Goal: Task Accomplishment & Management: Complete application form

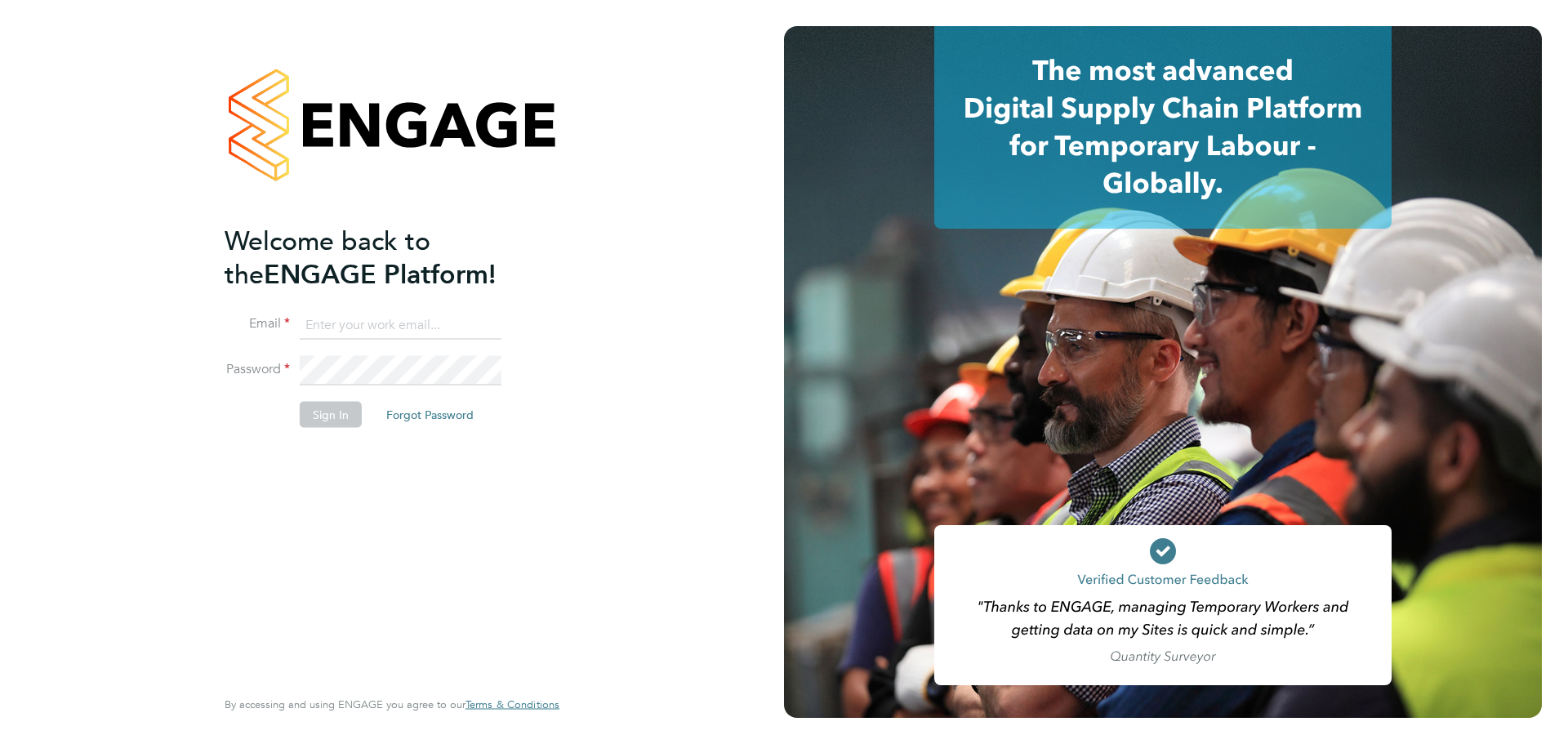
type input "andreeabortan@teamresourcing.co.uk"
drag, startPoint x: 419, startPoint y: 551, endPoint x: 410, endPoint y: 430, distance: 121.3
click at [419, 549] on div "Welcome back to the ENGAGE Platform! Email andreeabortan@teamresourcing.co.uk P…" at bounding box center [384, 453] width 319 height 460
click at [342, 408] on button "Sign In" at bounding box center [330, 414] width 62 height 26
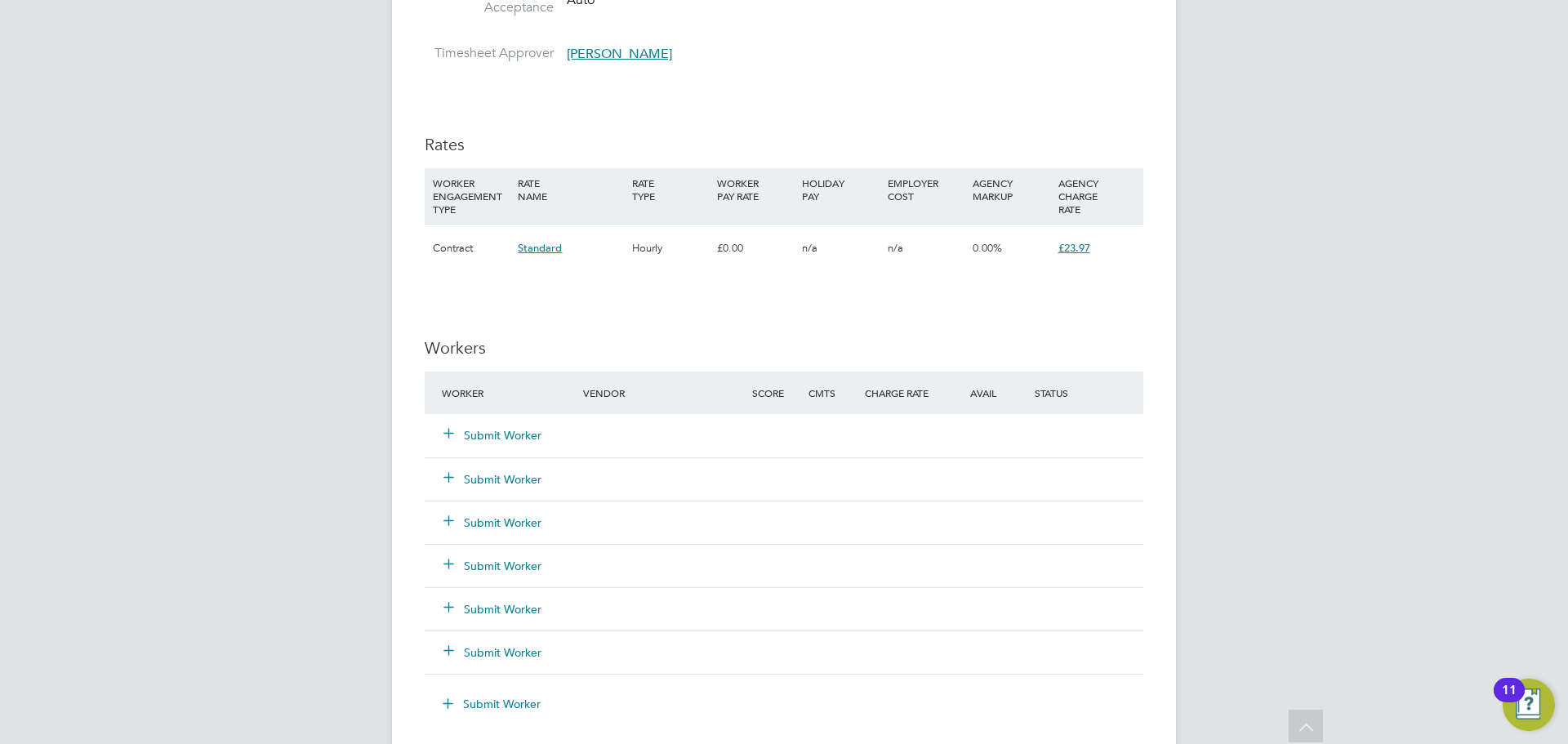
scroll to position [1224, 0]
click at [482, 429] on button "Submit Worker" at bounding box center [493, 432] width 98 height 16
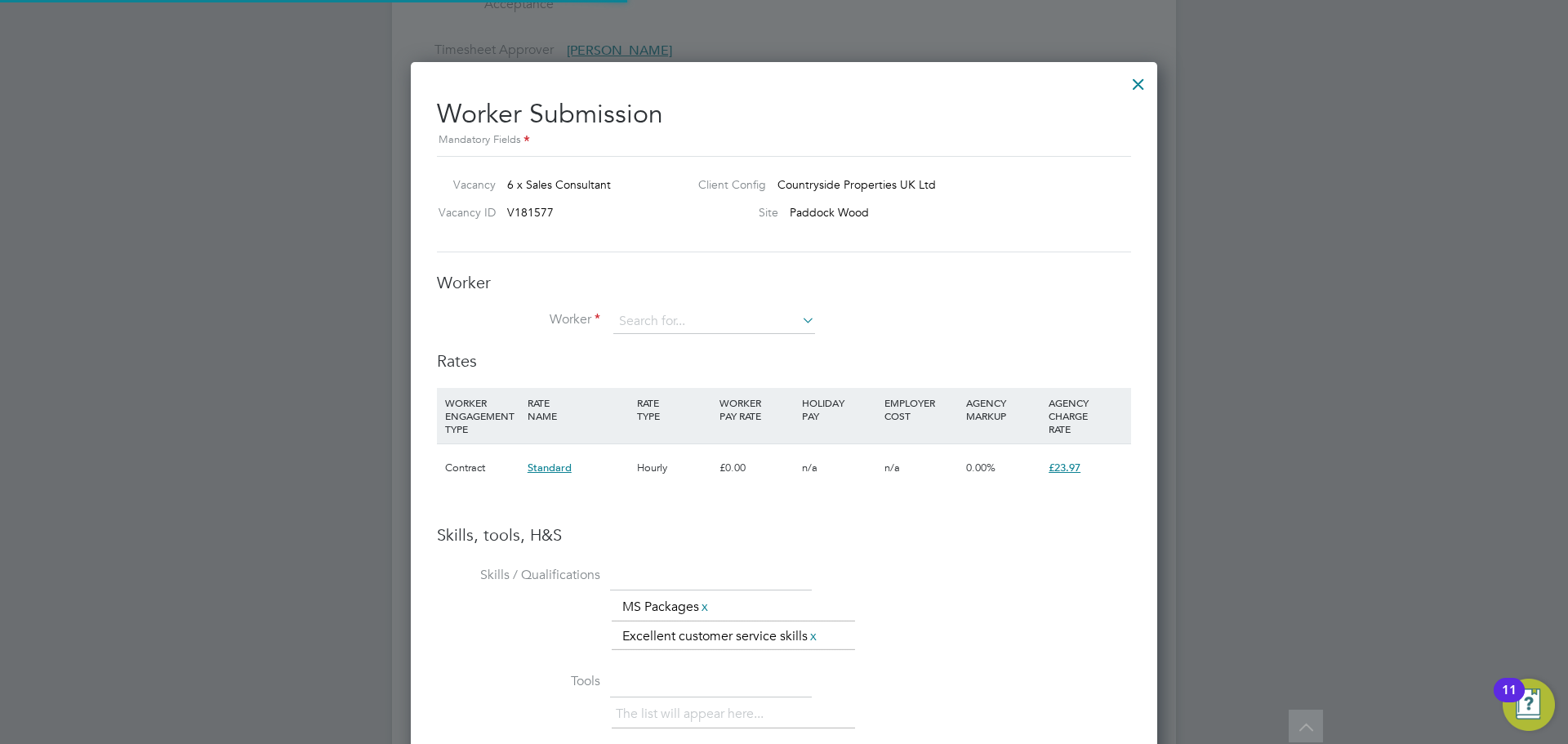
scroll to position [1057, 747]
click at [675, 322] on input at bounding box center [714, 321] width 202 height 24
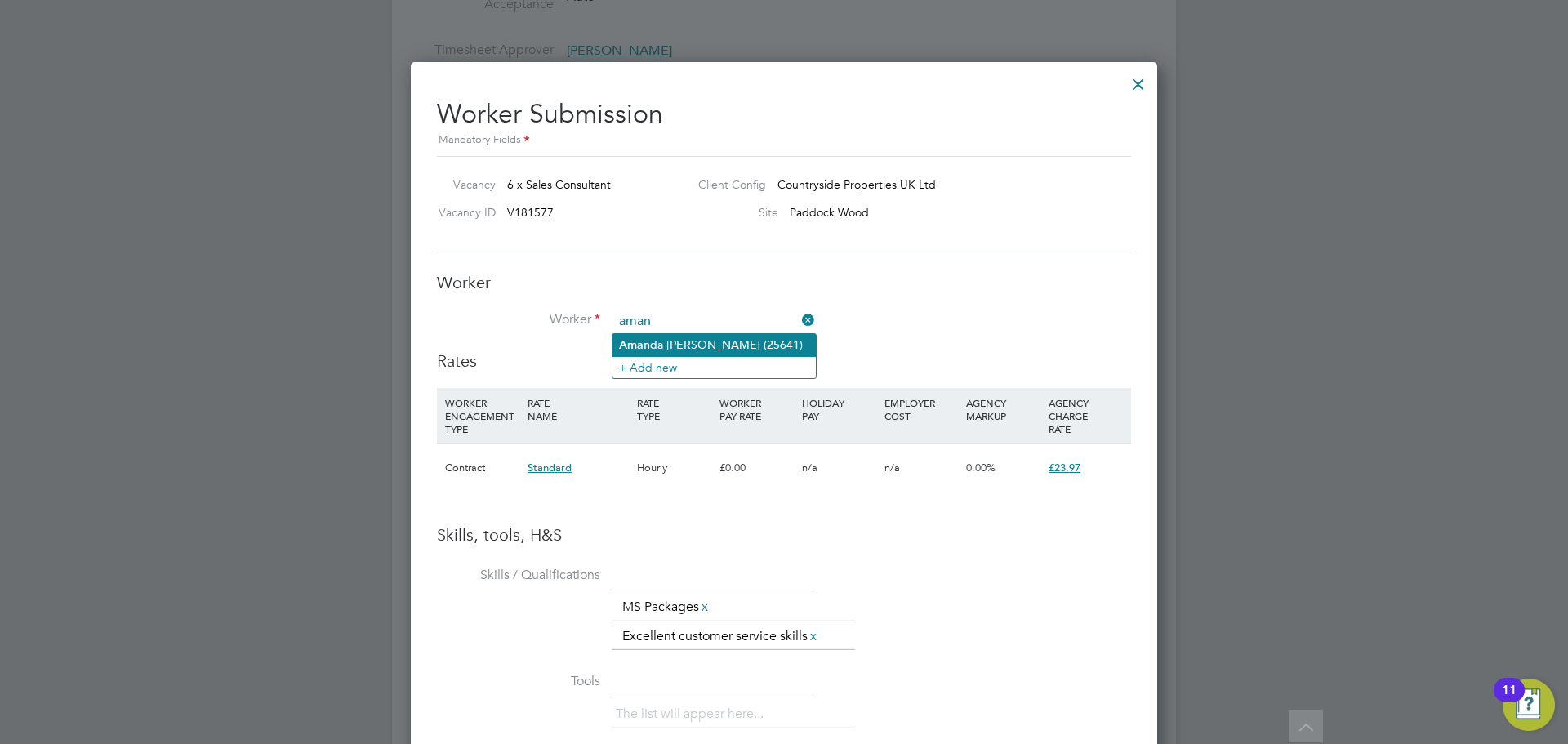
click at [673, 348] on li "Aman da Dale Mccann (25641)" at bounding box center [715, 345] width 203 height 22
type input "Amanda Dale Mccann (25641)"
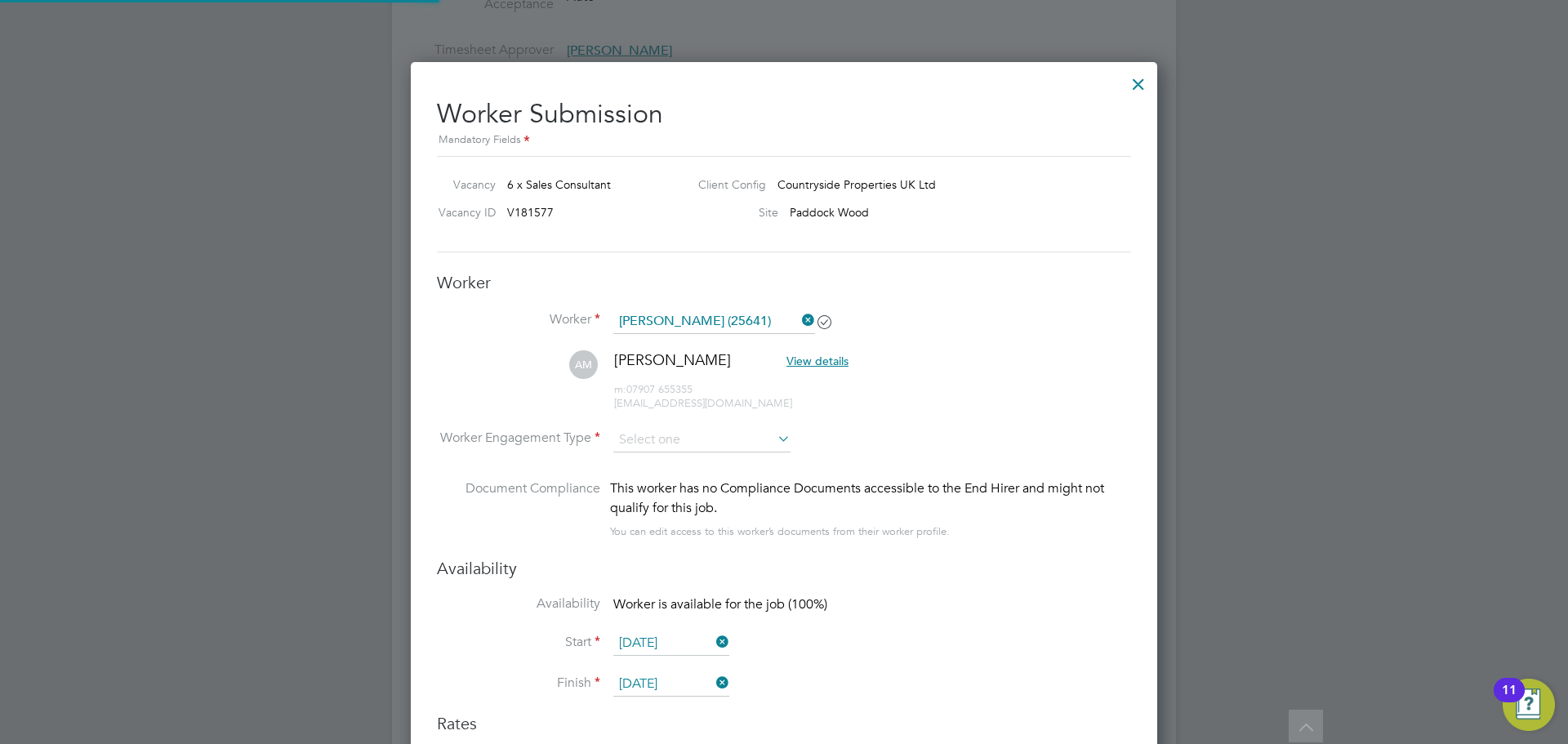
scroll to position [1420, 747]
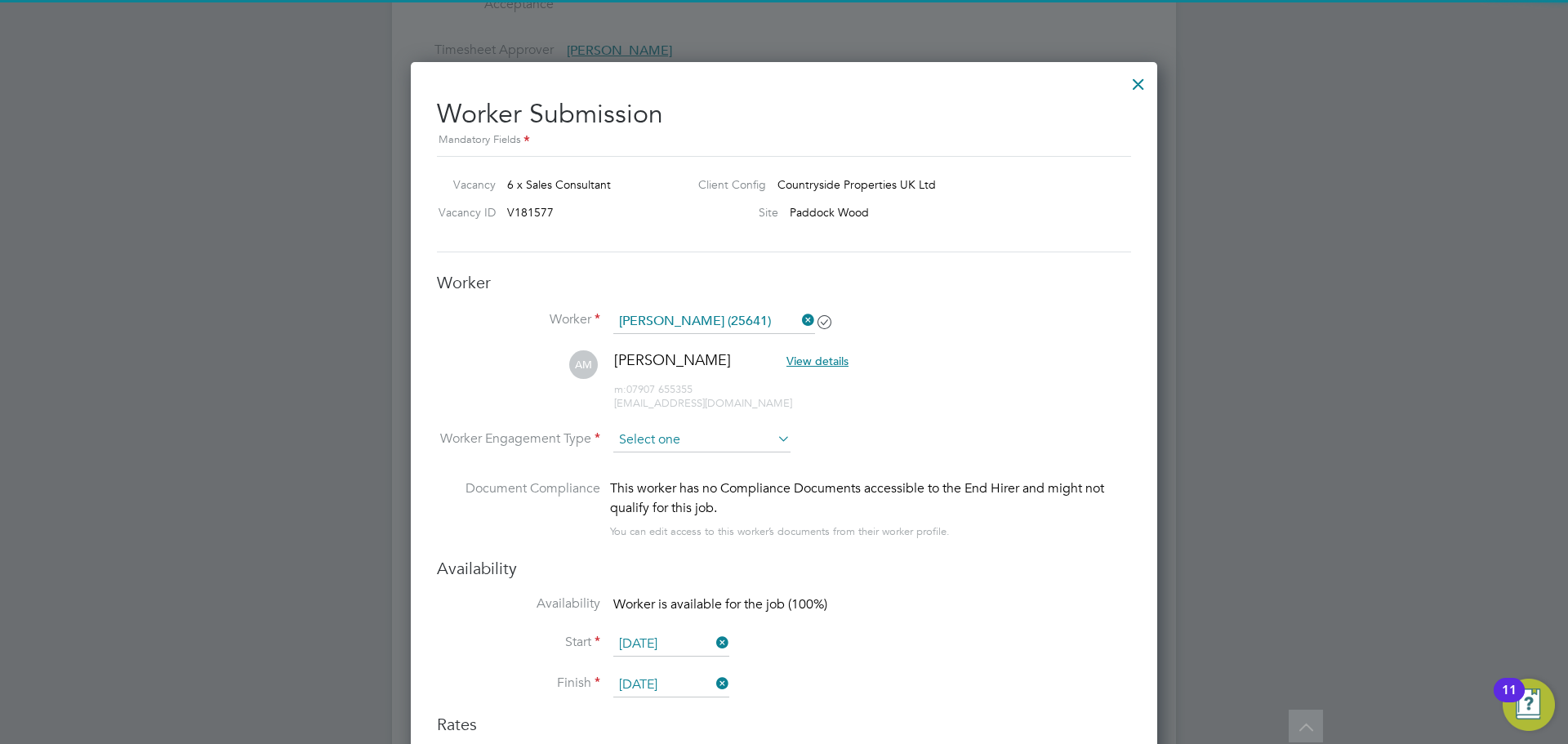
click at [677, 432] on input at bounding box center [701, 439] width 177 height 24
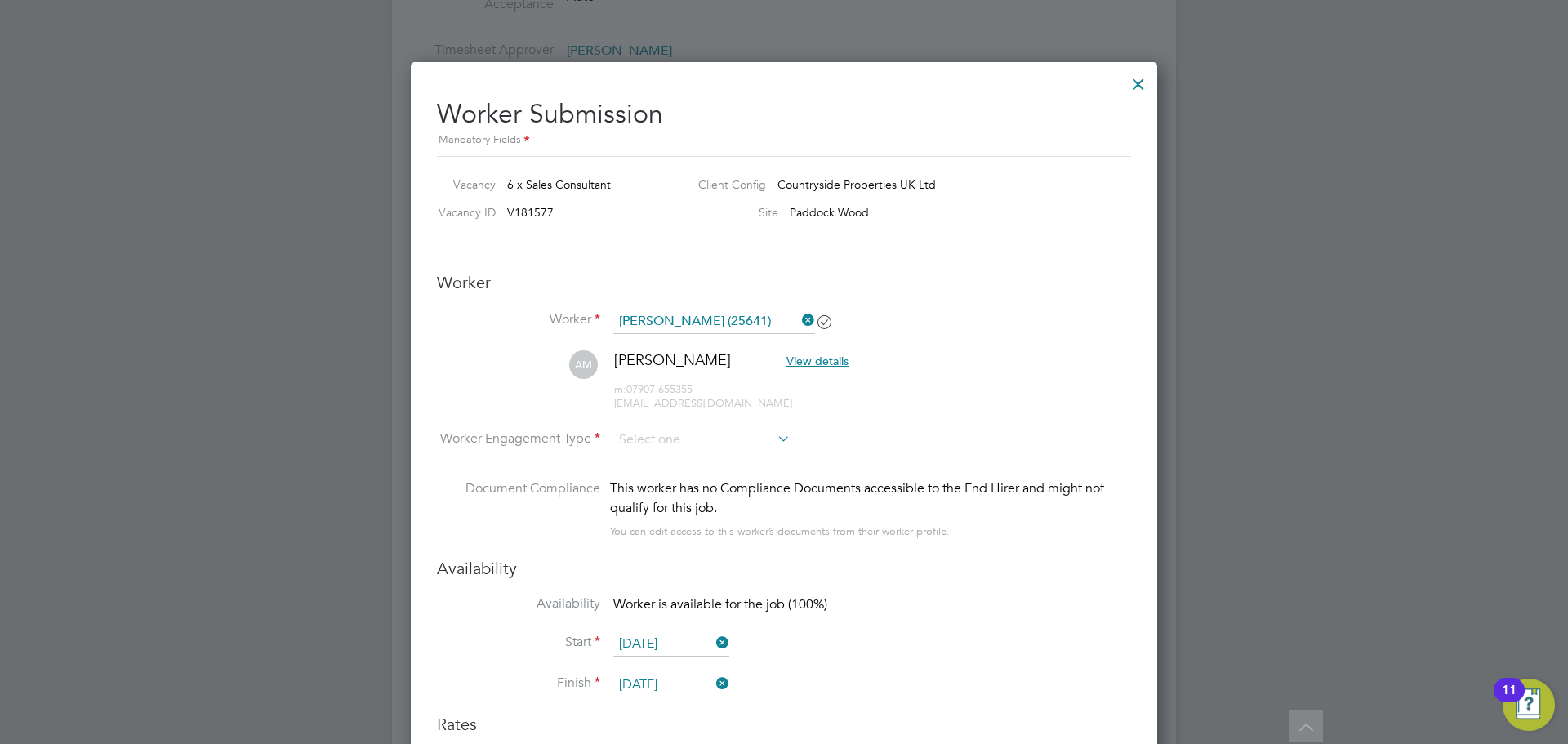
click at [662, 480] on li "PAYE" at bounding box center [702, 484] width 179 height 22
type input "PAYE"
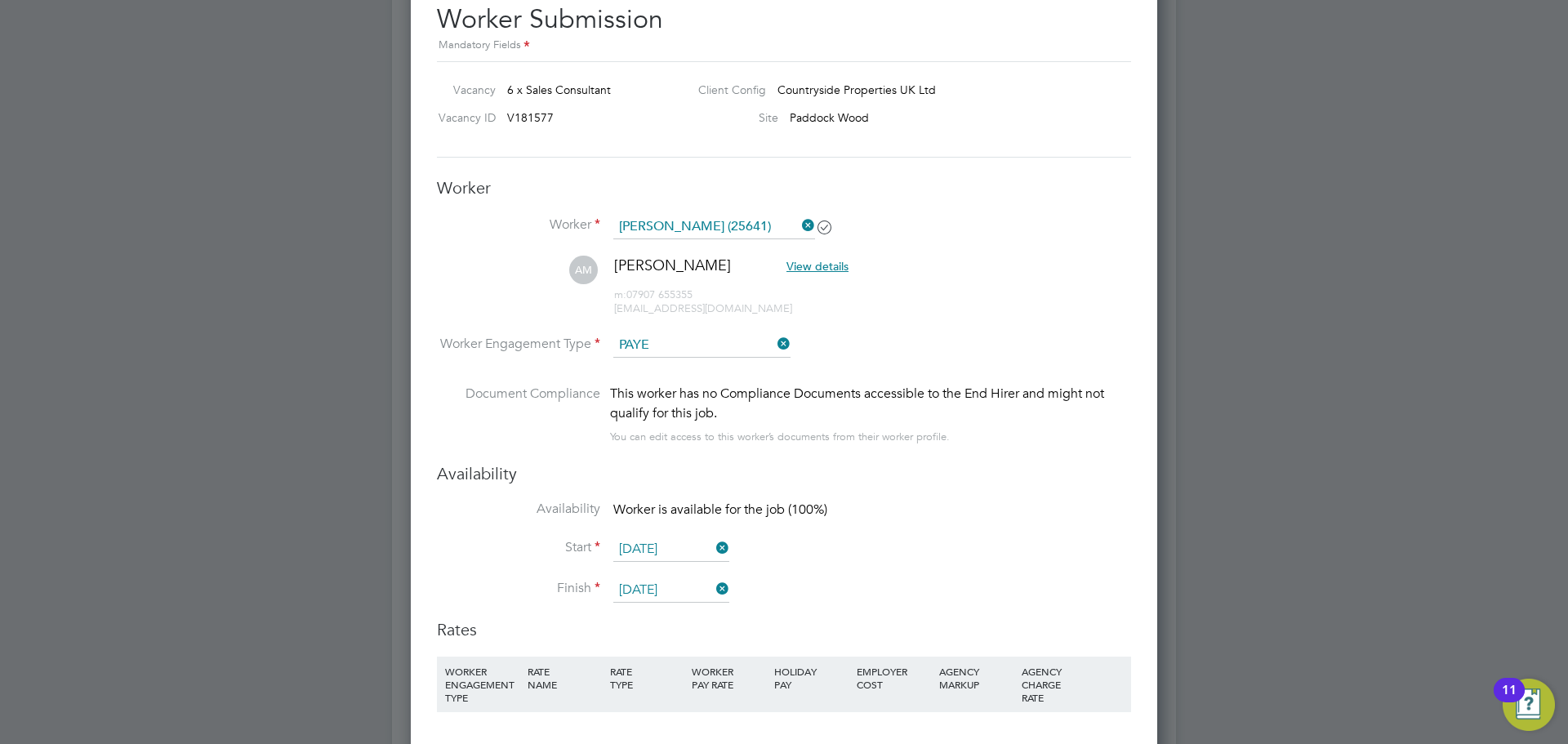
scroll to position [1551, 0]
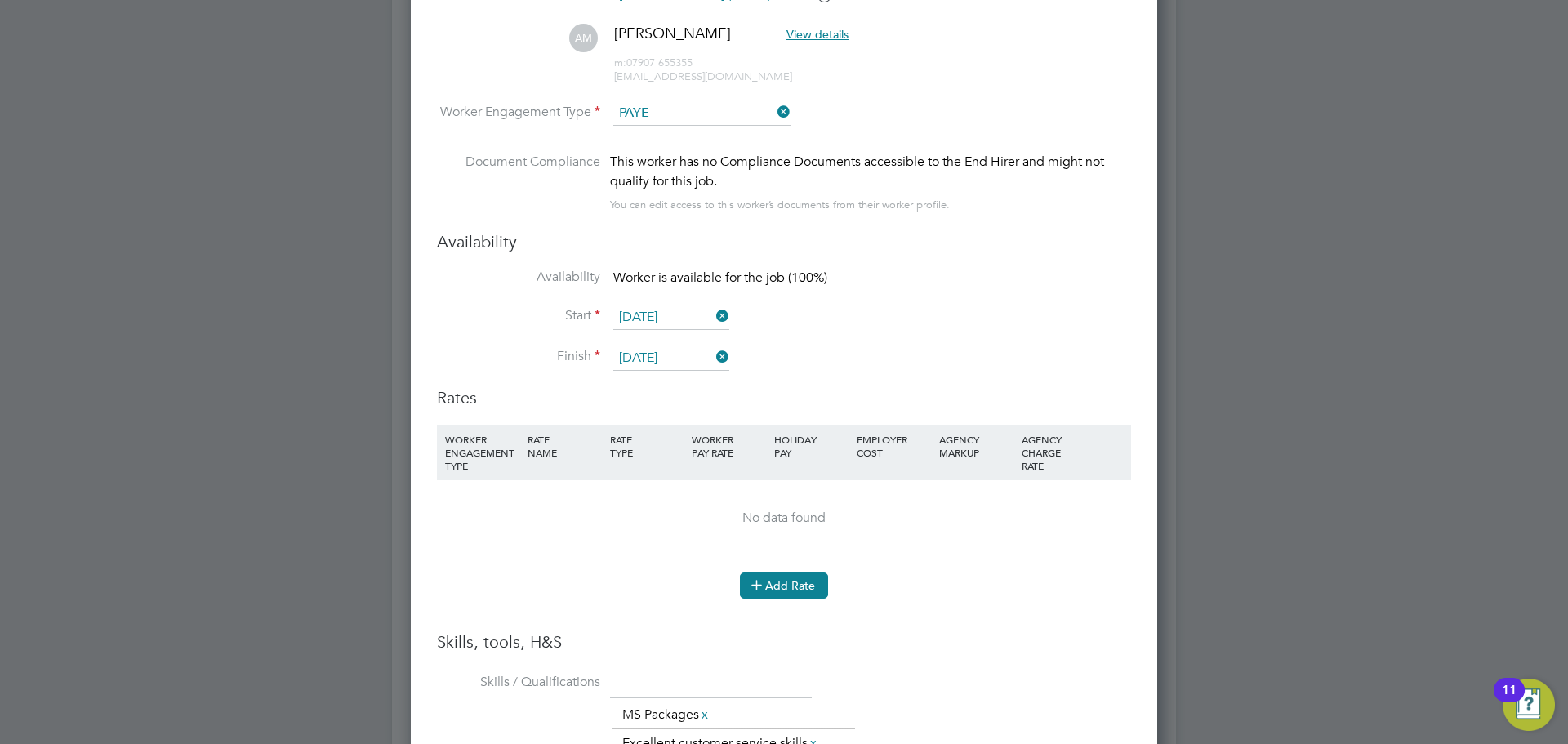
click at [792, 580] on button "Add Rate" at bounding box center [784, 585] width 88 height 26
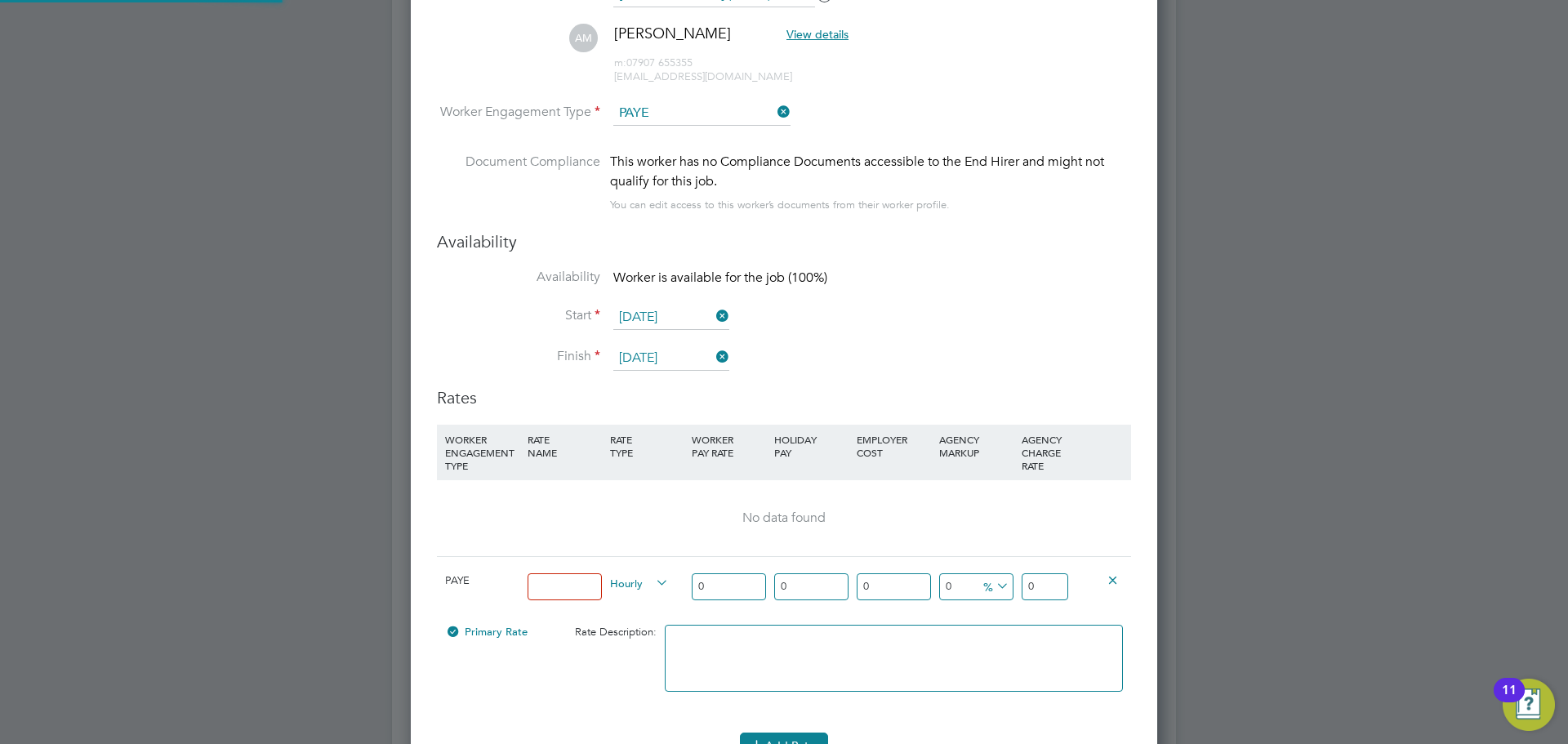
scroll to position [1573, 747]
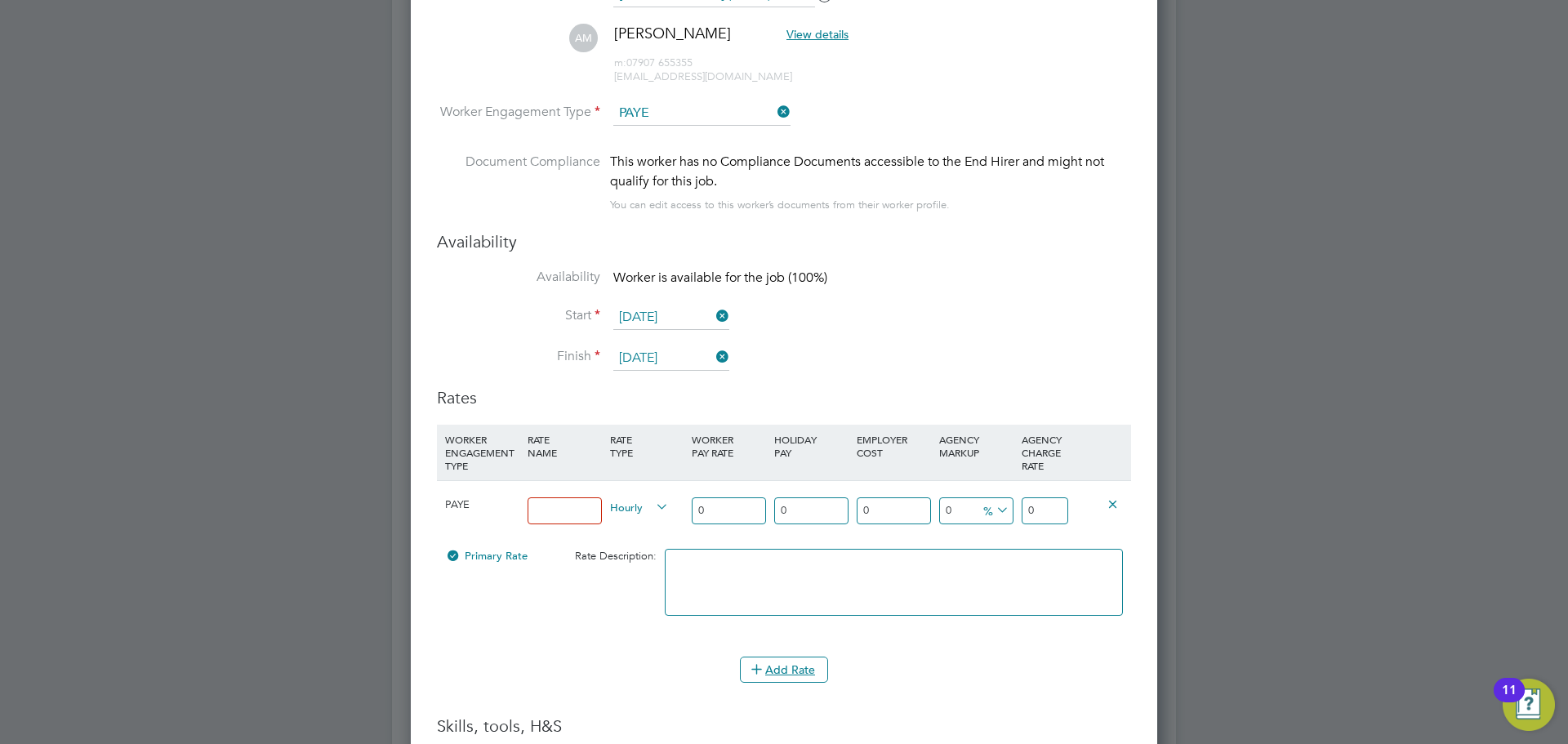
click at [557, 507] on input at bounding box center [564, 511] width 75 height 27
type input "14.90"
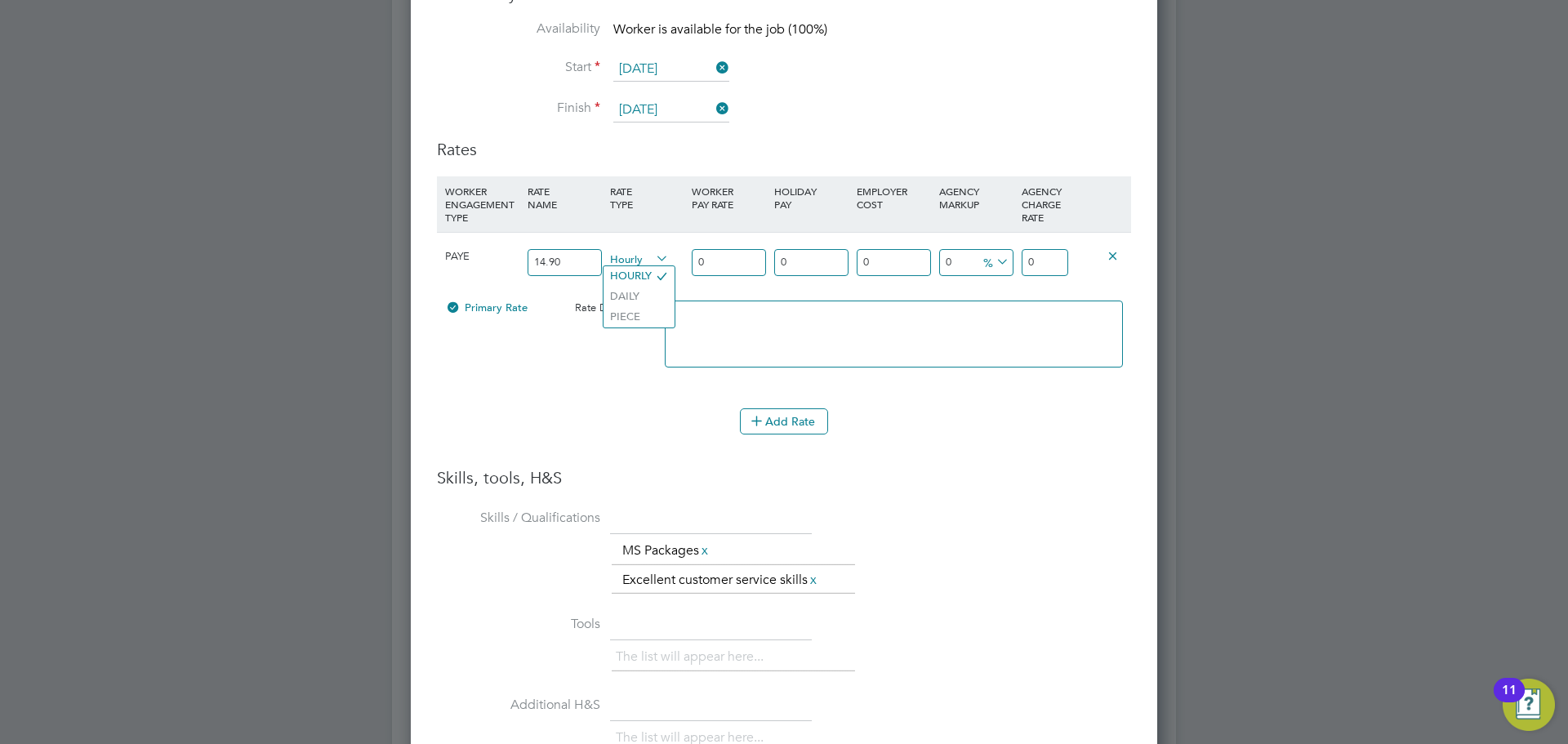
scroll to position [1800, 0]
type input "1"
type input "14"
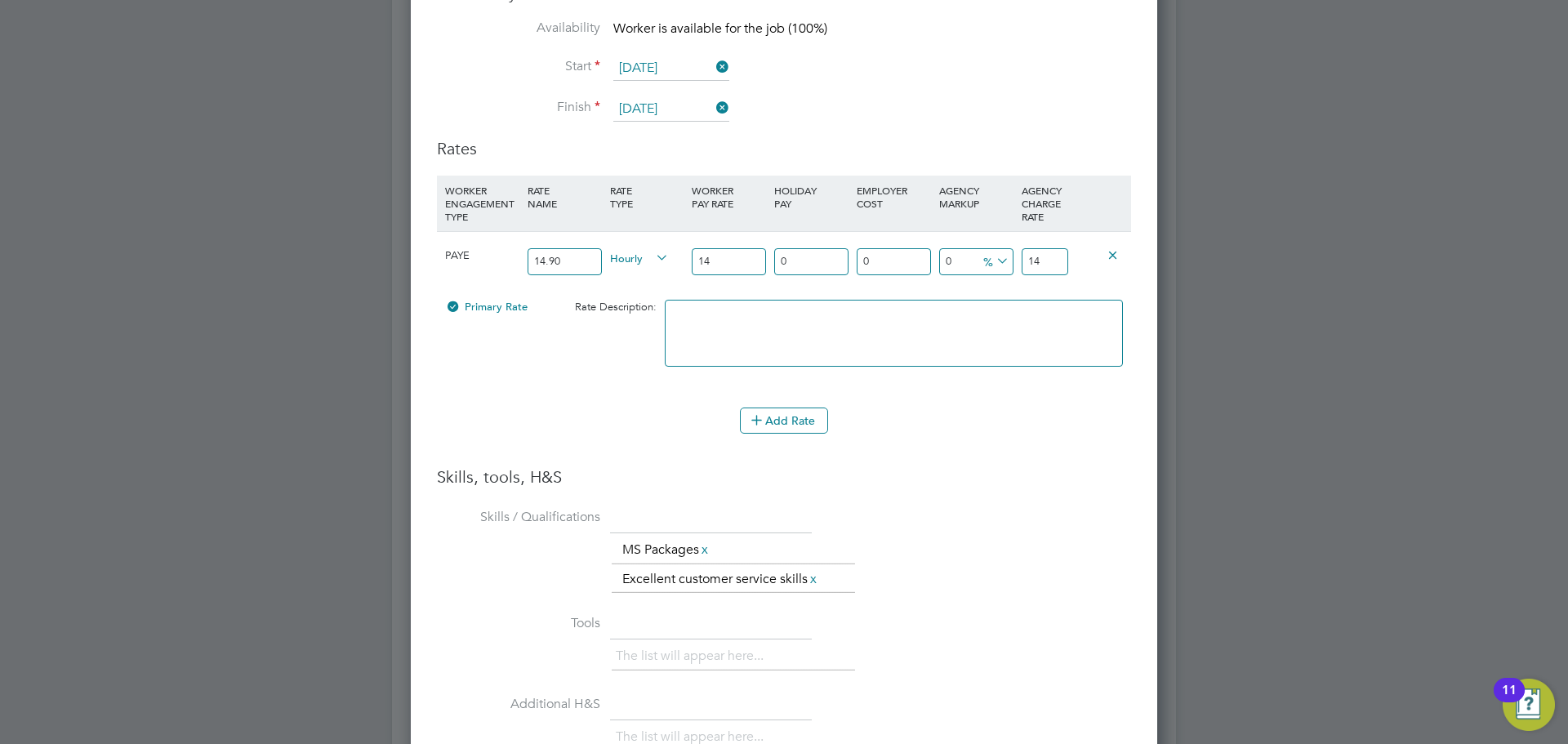
type input "14.9"
type input "14.90"
type input "2"
type input "15.198"
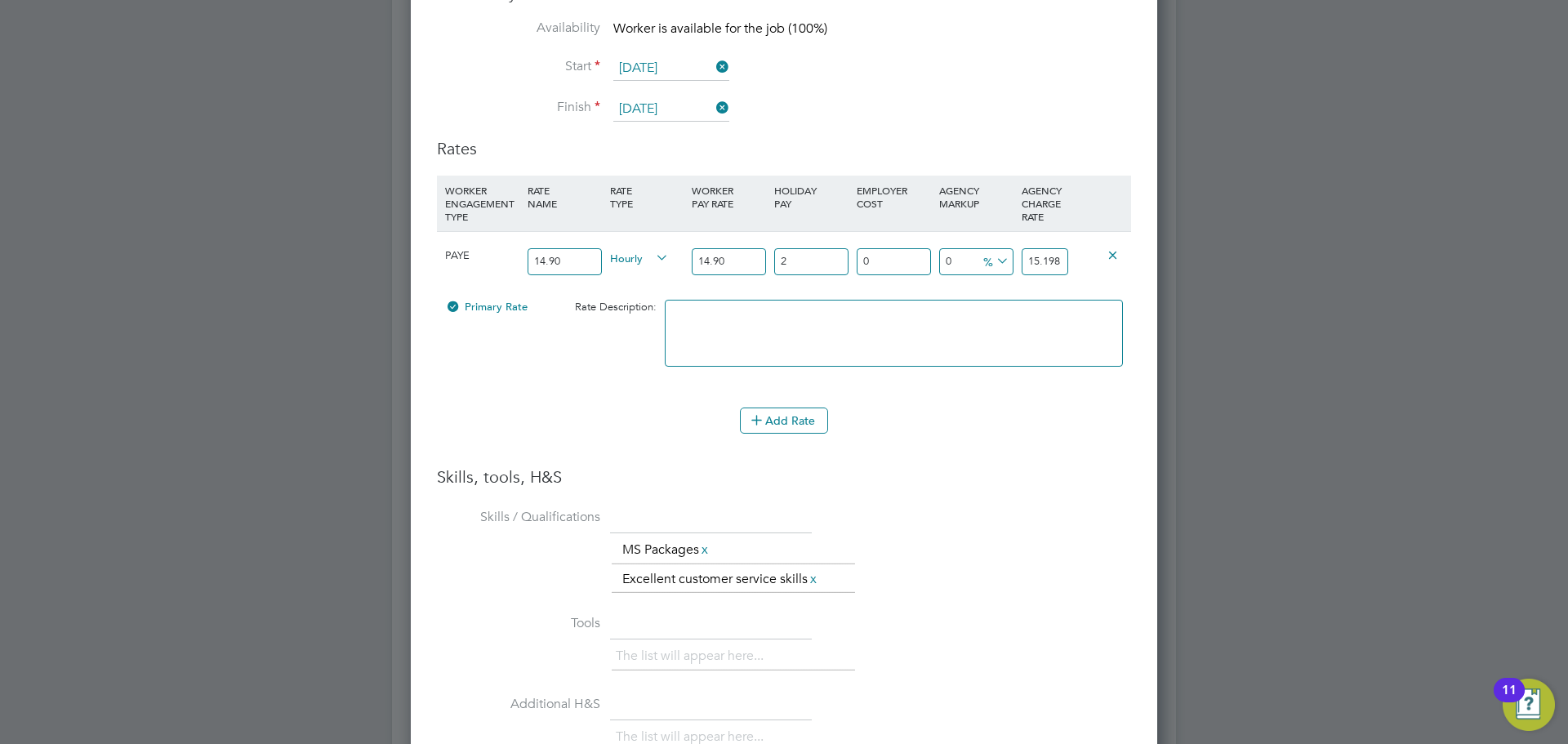
type input "23"
type input "18.327"
type input "2"
type input "15.198"
type input "1"
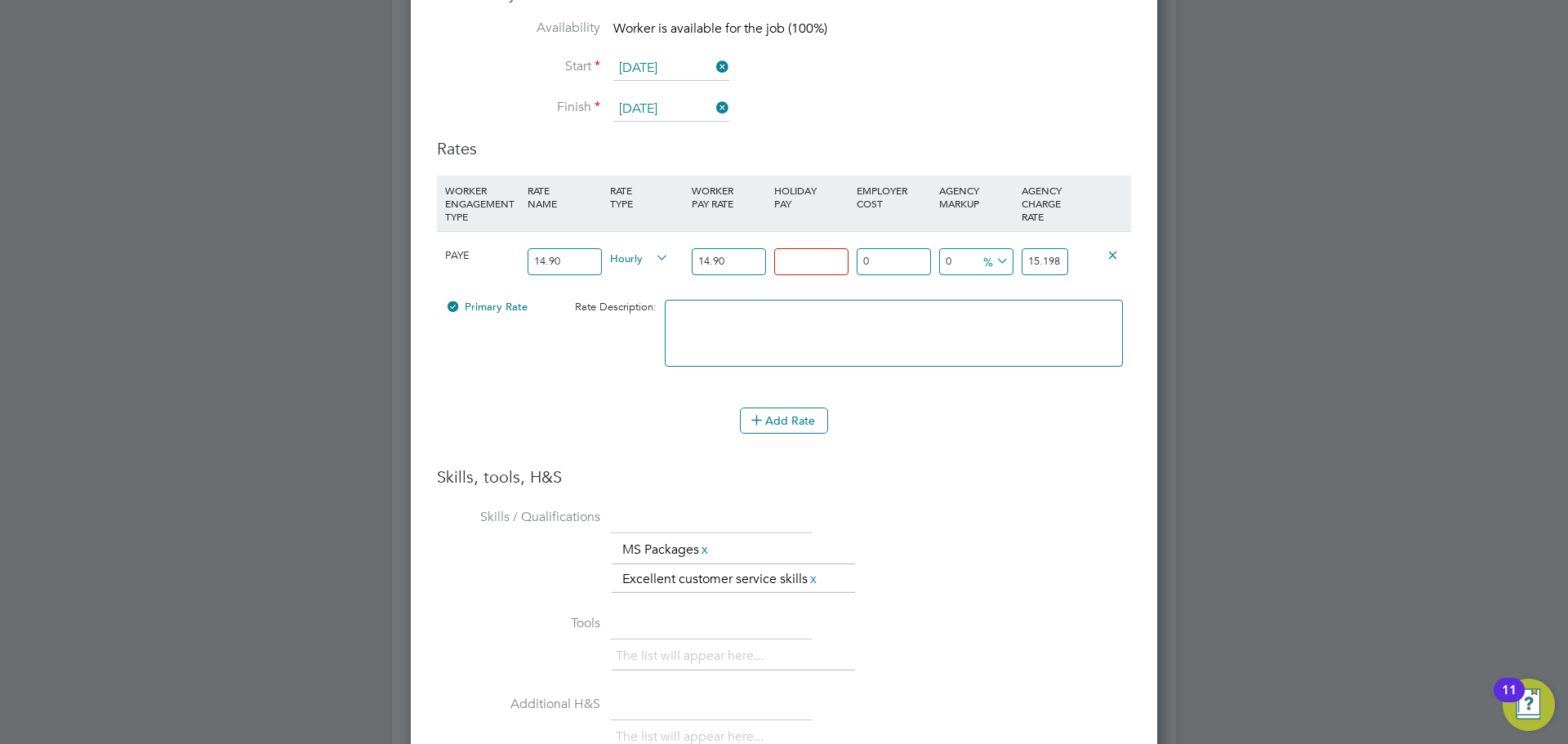
type input "15.049"
type input "12"
type input "16.688"
type input "12.07"
type input "16.69843"
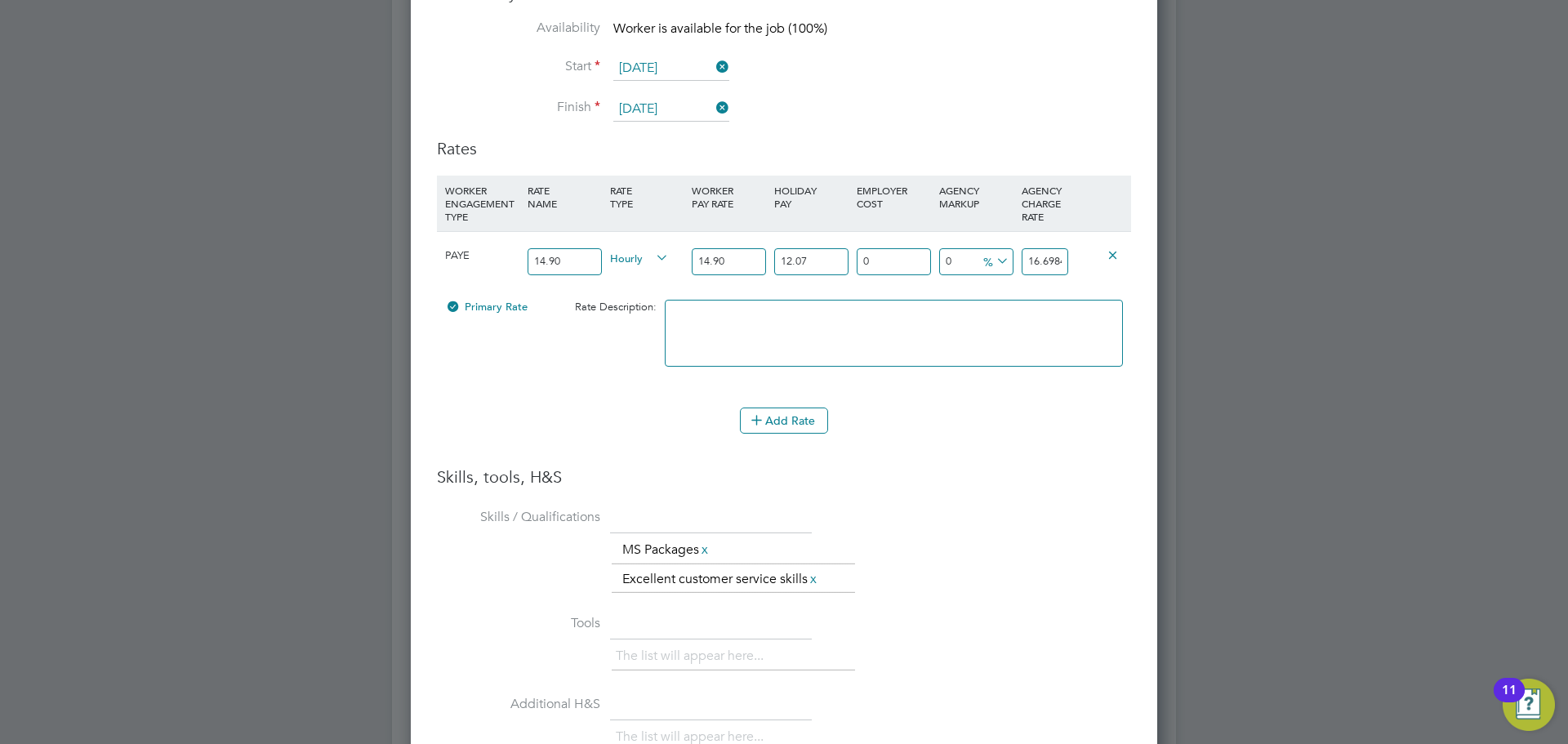
type input "12.07"
type input "1"
type input "16.8654143"
type input "18"
type input "19.7041474"
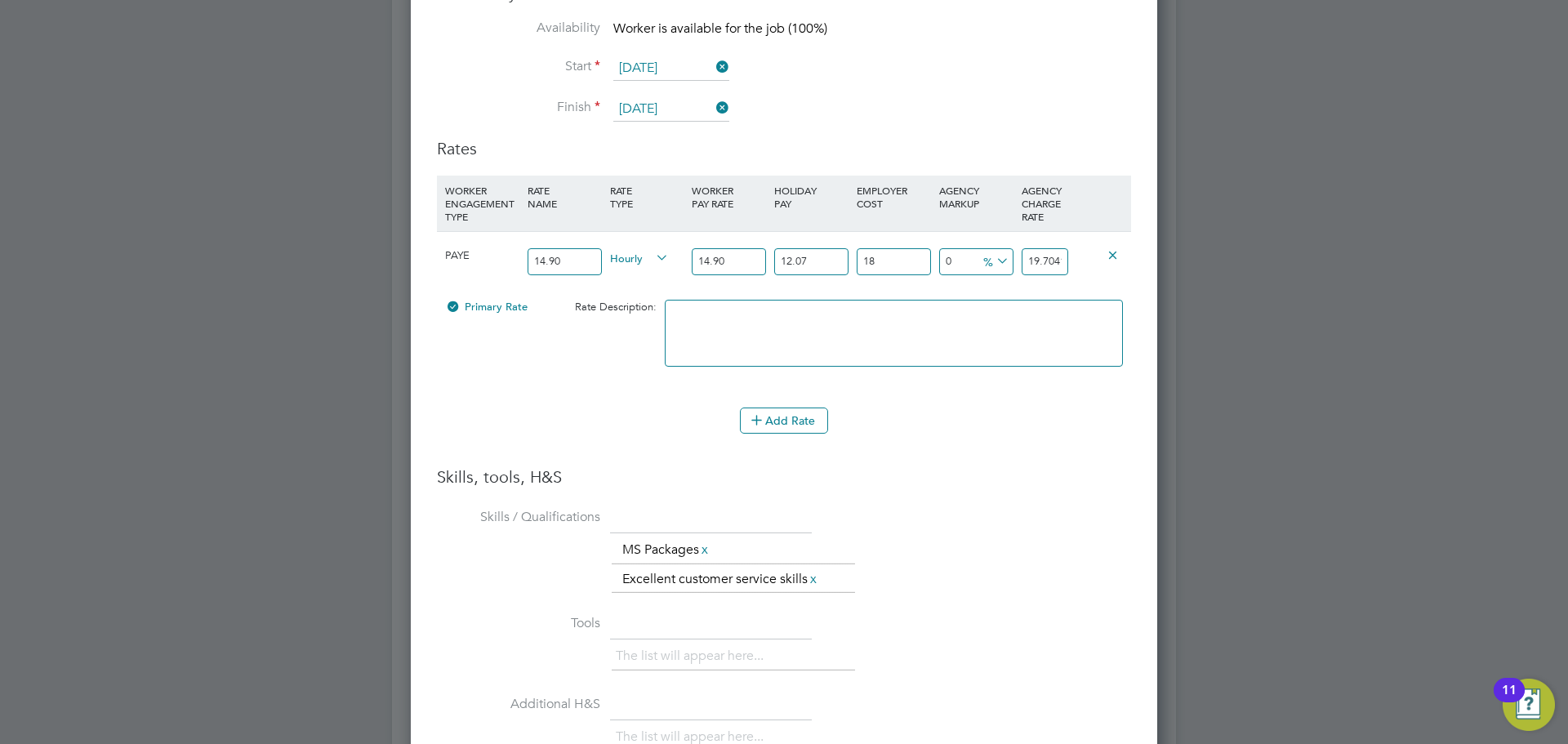
type input "18.5"
type input "19.78763955"
type input "18.5"
click at [993, 260] on icon at bounding box center [993, 261] width 0 height 22
click at [992, 309] on li "£" at bounding box center [996, 301] width 40 height 22
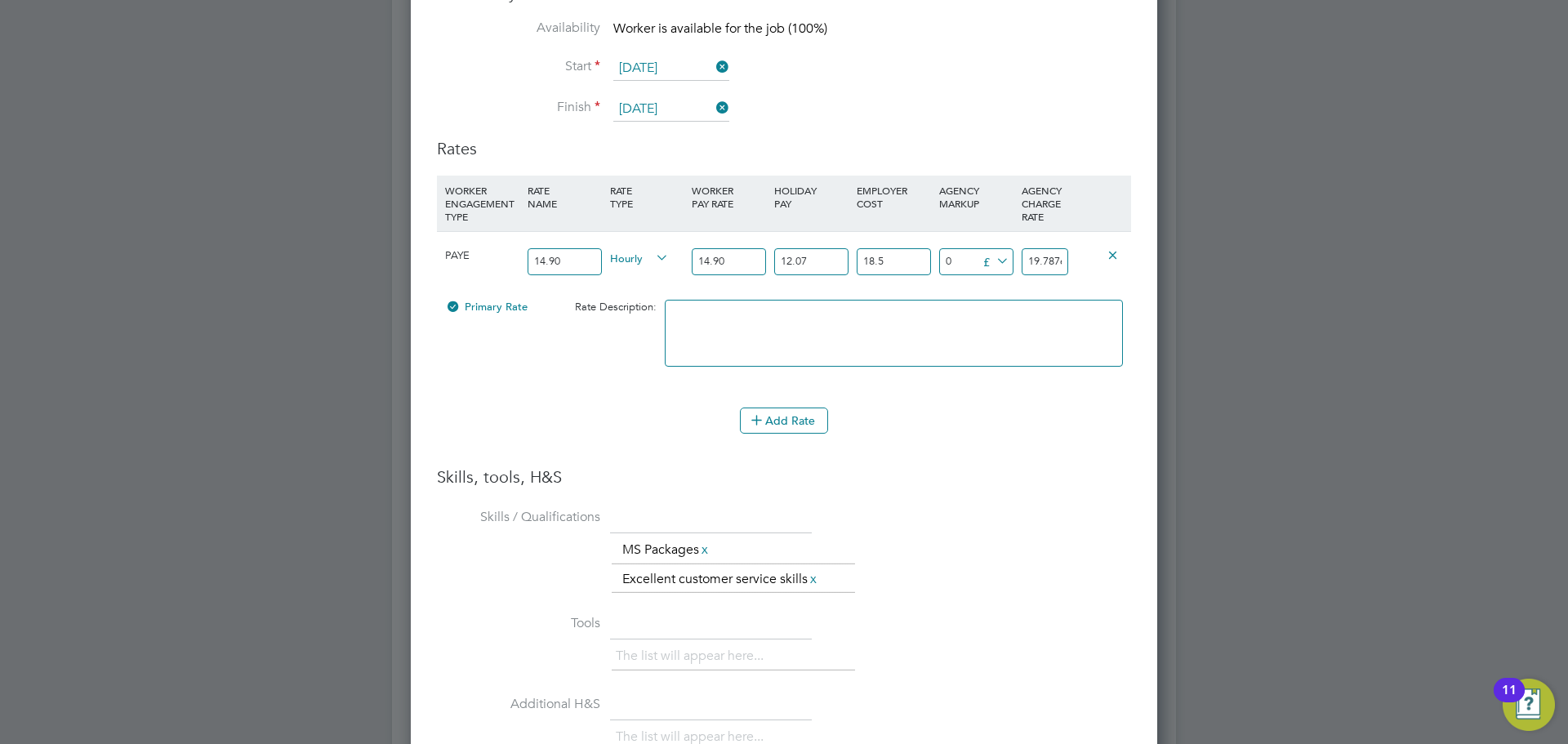
scroll to position [0, 29]
drag, startPoint x: 1027, startPoint y: 263, endPoint x: 1187, endPoint y: 269, distance: 160.1
type input "-17.78763955"
type input "2"
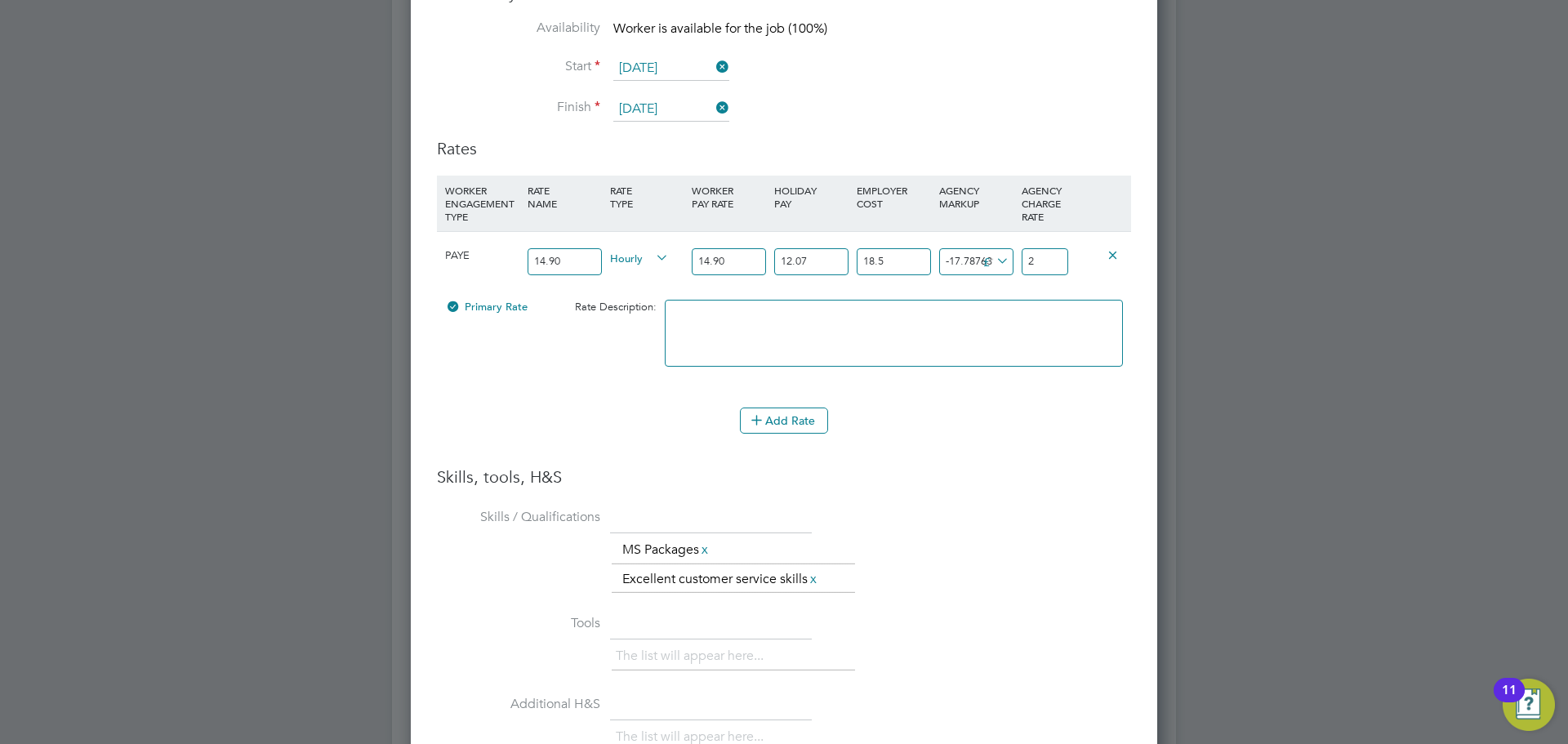
scroll to position [0, 0]
type input "3.21236045"
type input "23"
type input "4.11236045"
type input "23.9"
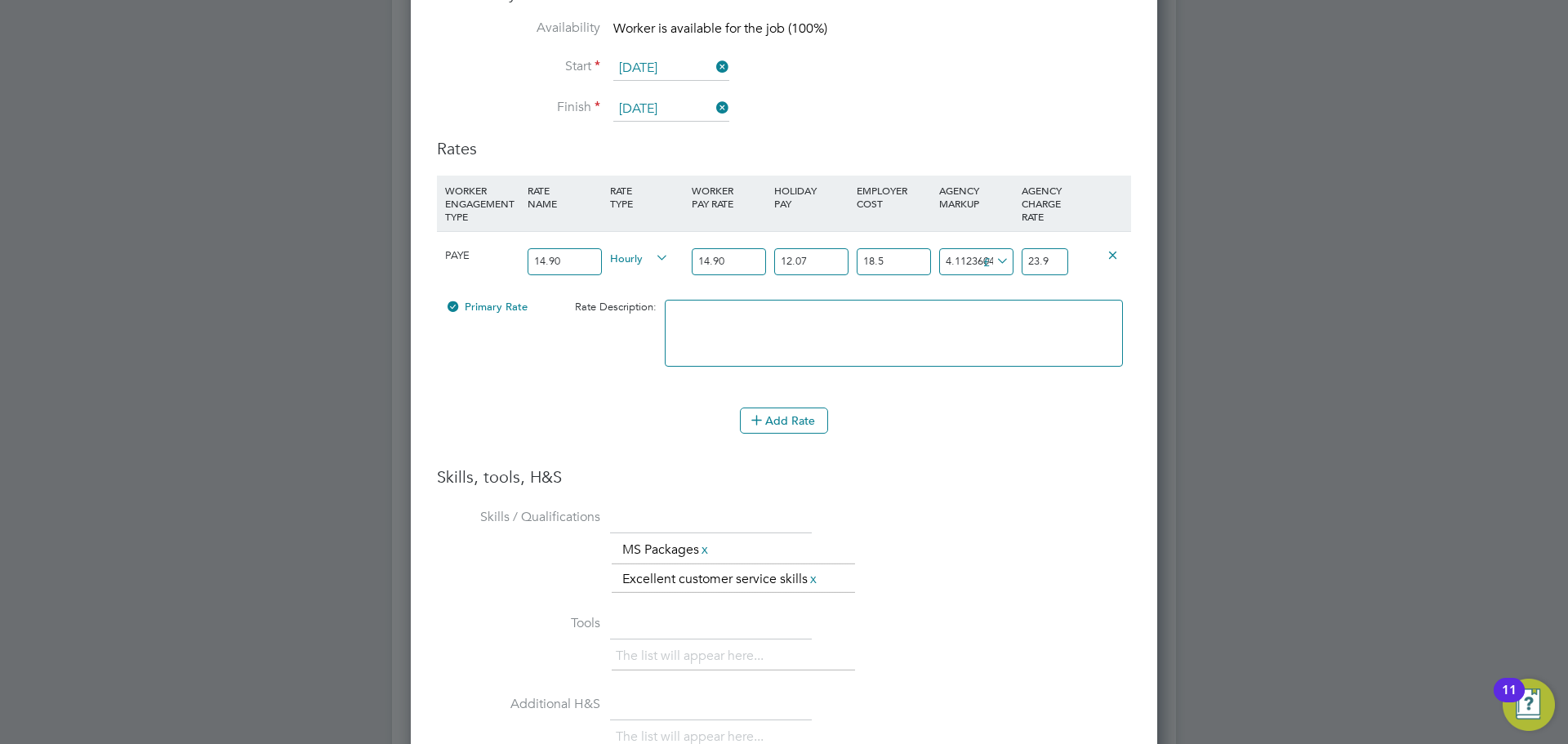
type input "4.18236045"
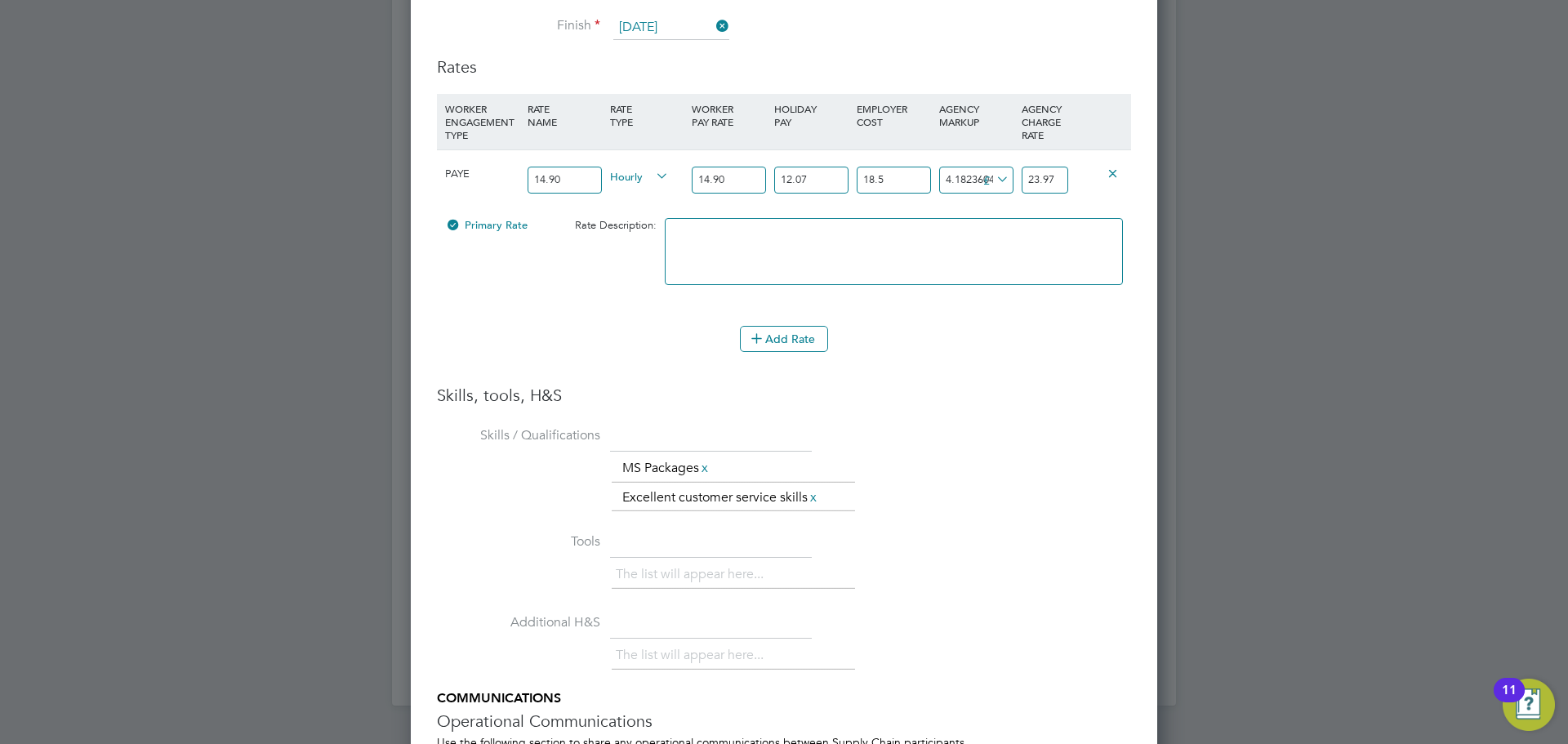
scroll to position [2117, 0]
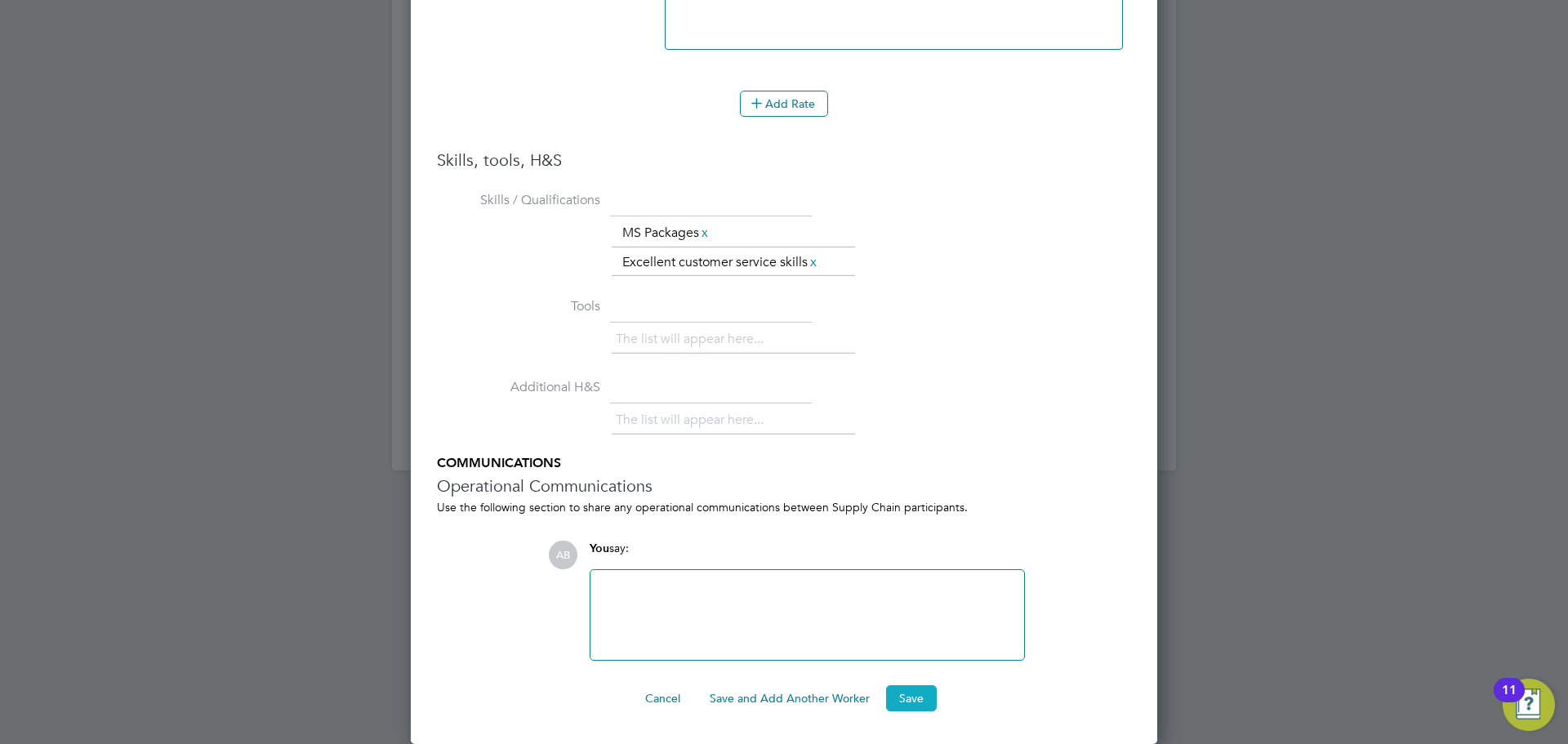
type input "23.97"
click at [909, 692] on button "Save" at bounding box center [912, 697] width 50 height 26
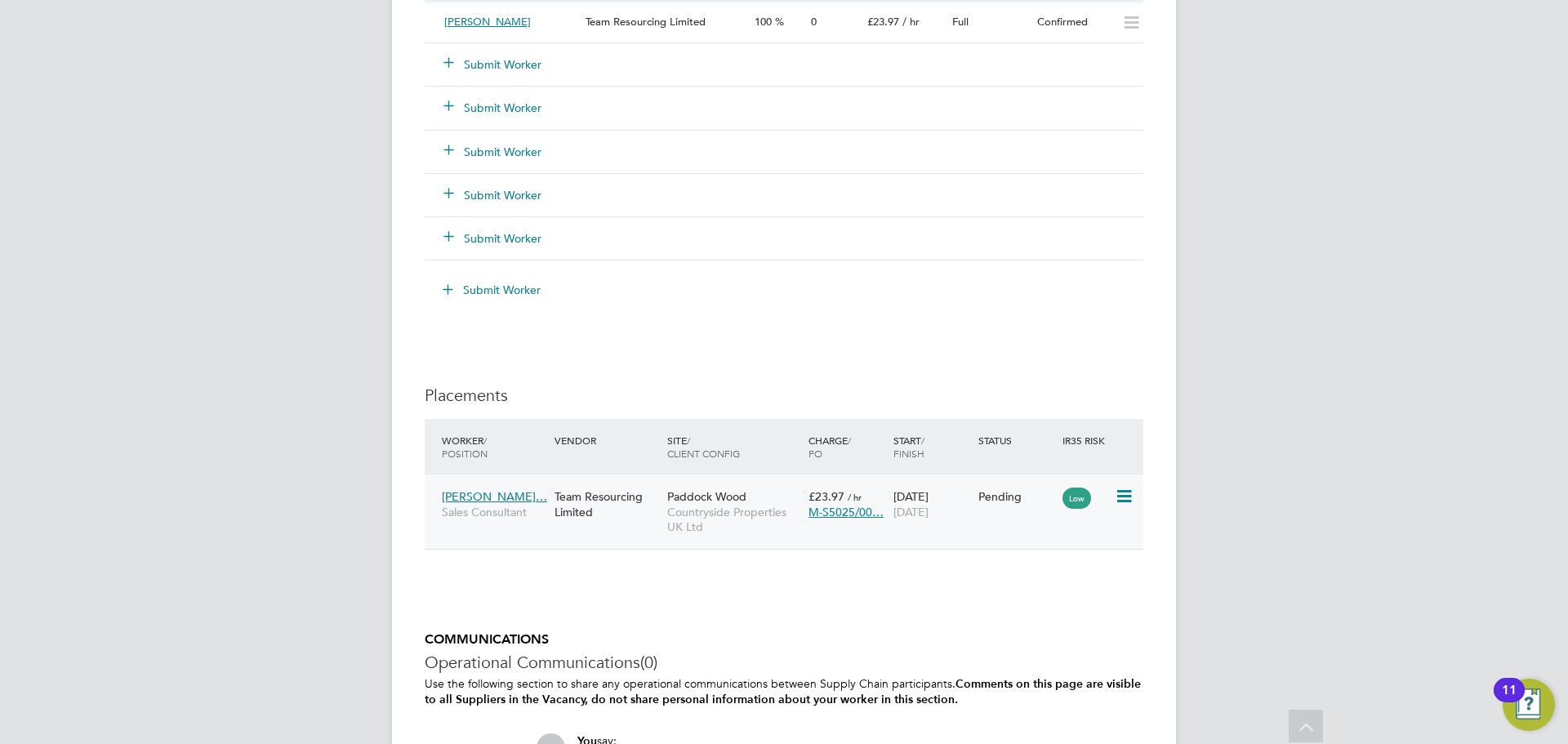
click at [1131, 494] on icon at bounding box center [1123, 497] width 16 height 20
click at [980, 595] on li "Start" at bounding box center [1050, 597] width 167 height 22
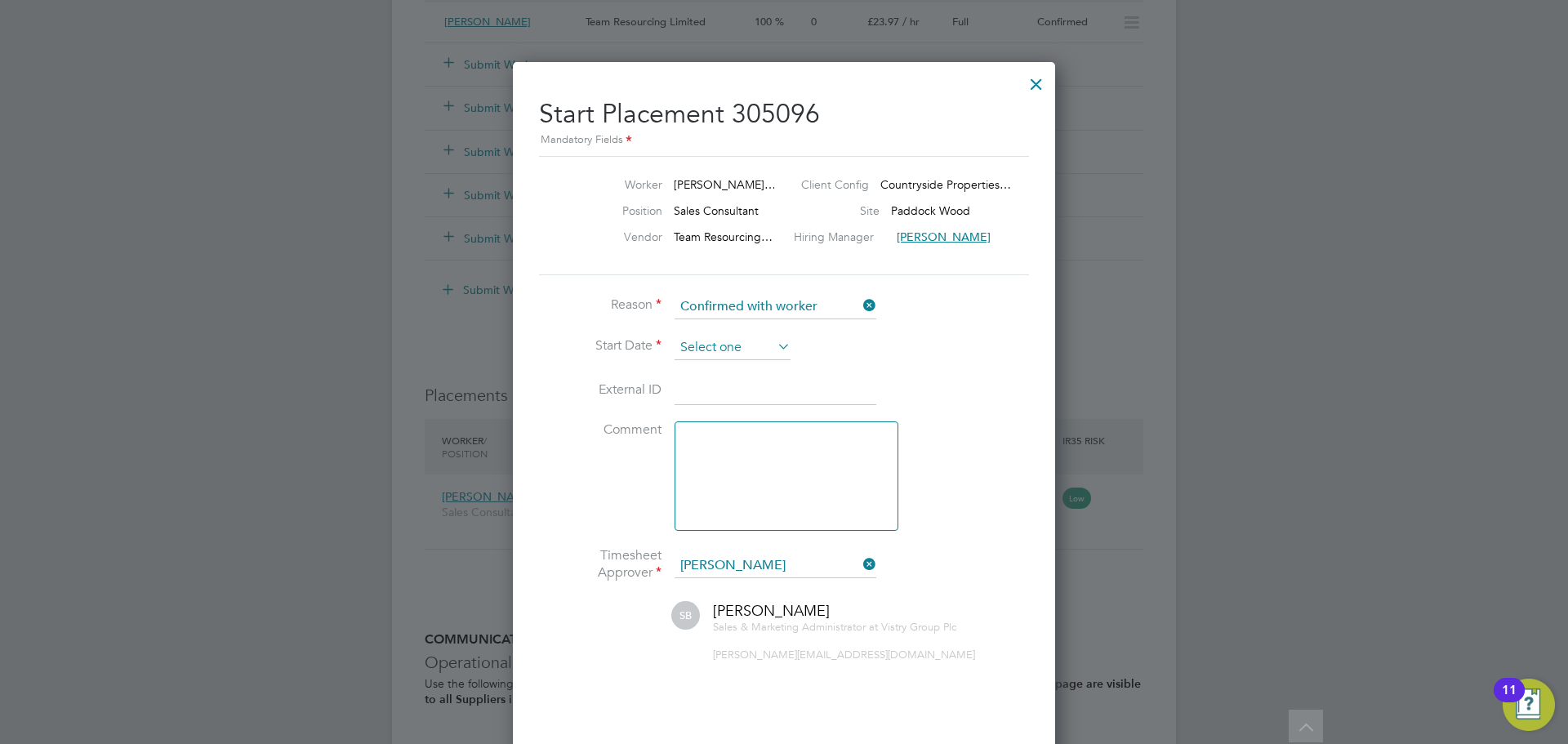
click at [735, 345] on input at bounding box center [733, 347] width 116 height 24
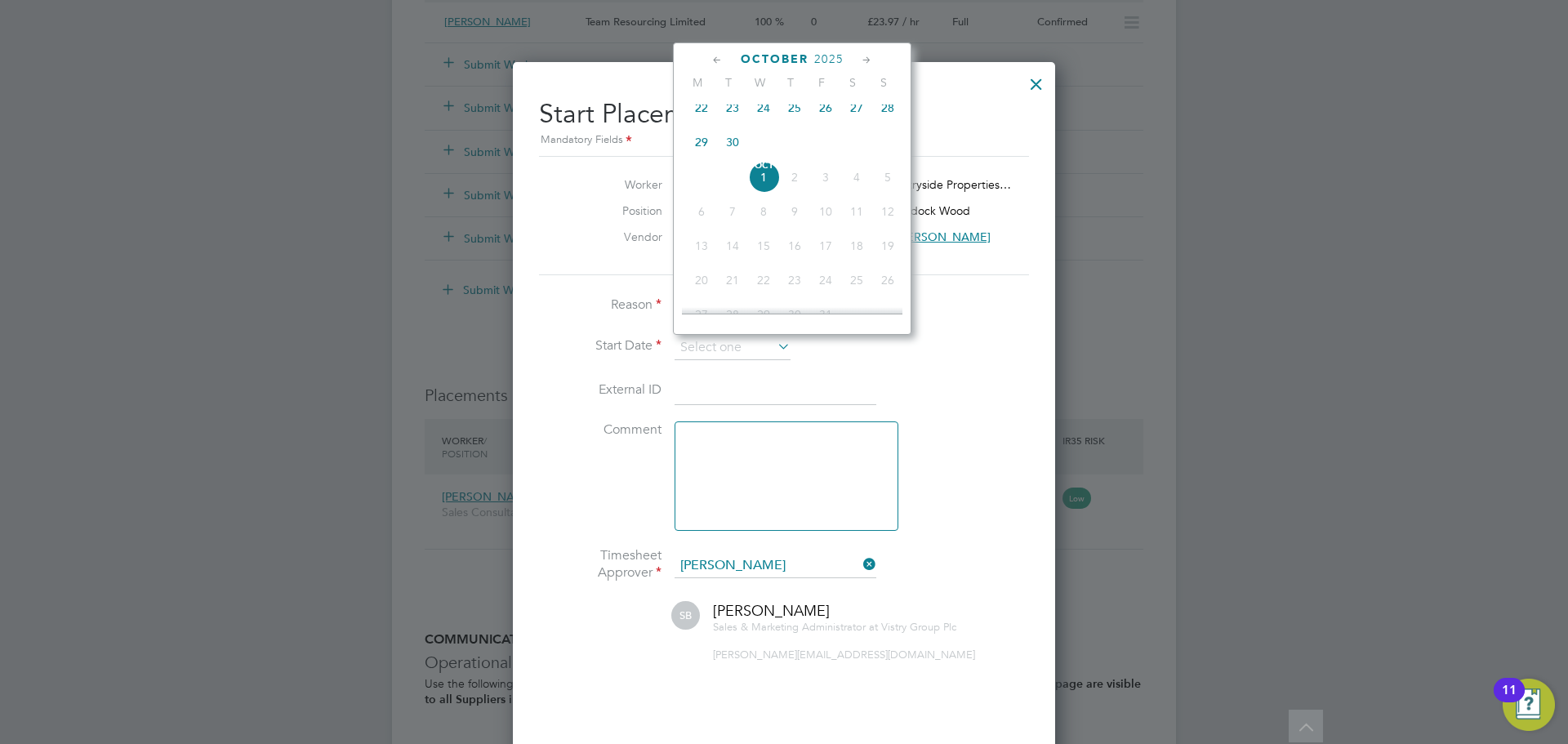
click at [698, 119] on span "22" at bounding box center [701, 108] width 31 height 31
type input "[DATE]"
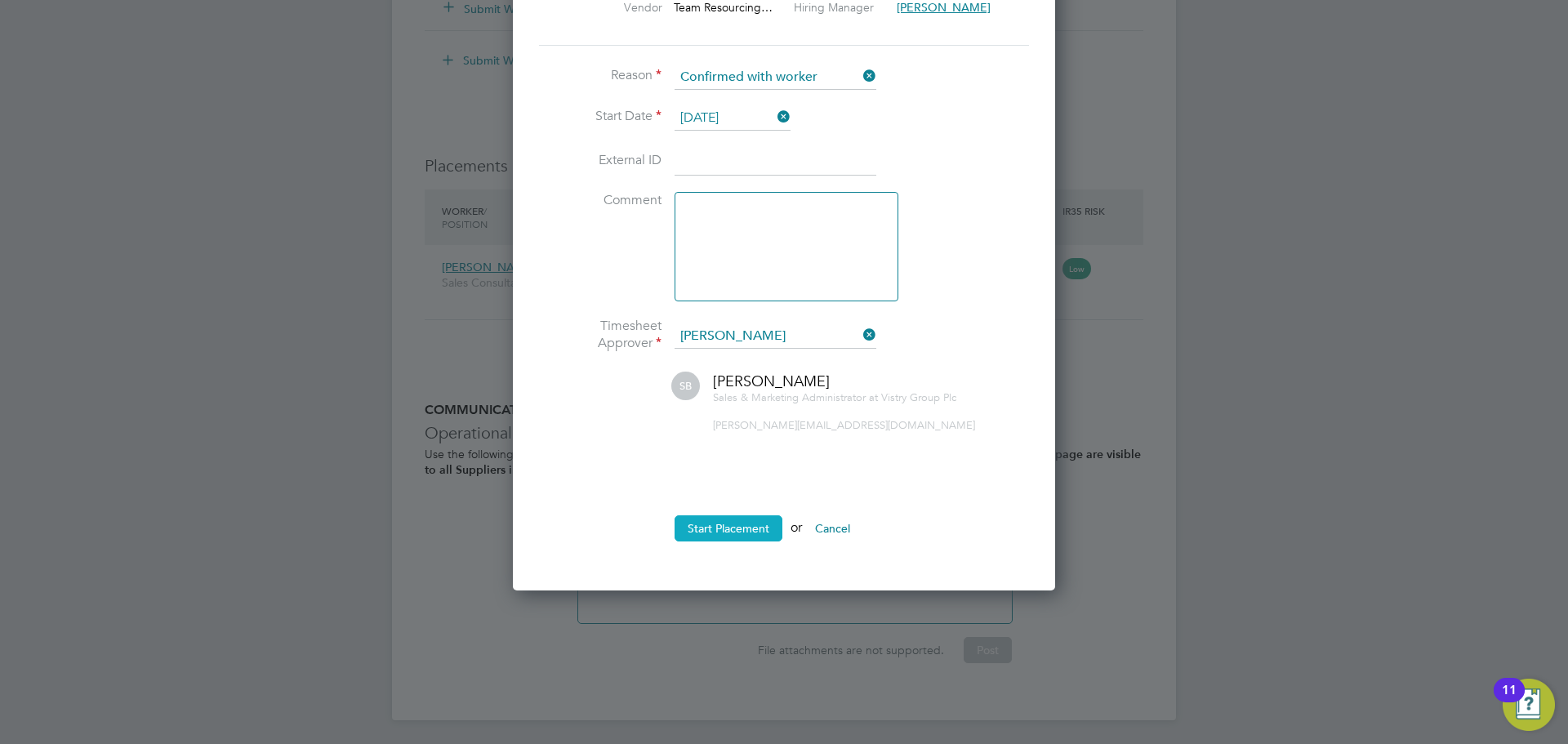
click at [719, 528] on button "Start Placement" at bounding box center [729, 528] width 108 height 26
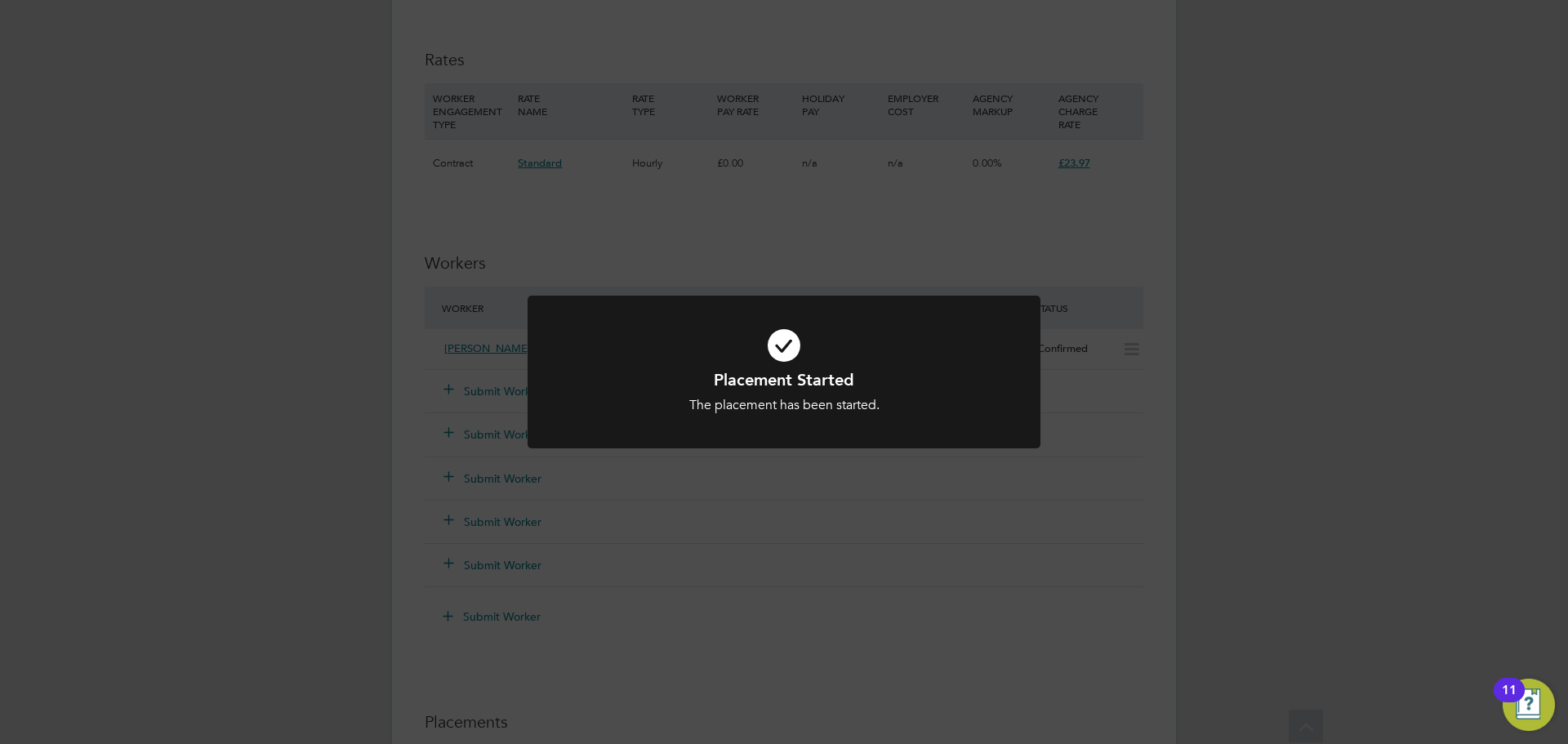
click at [1207, 435] on div "Placement Started The placement has been started. Cancel Okay" at bounding box center [784, 372] width 1568 height 744
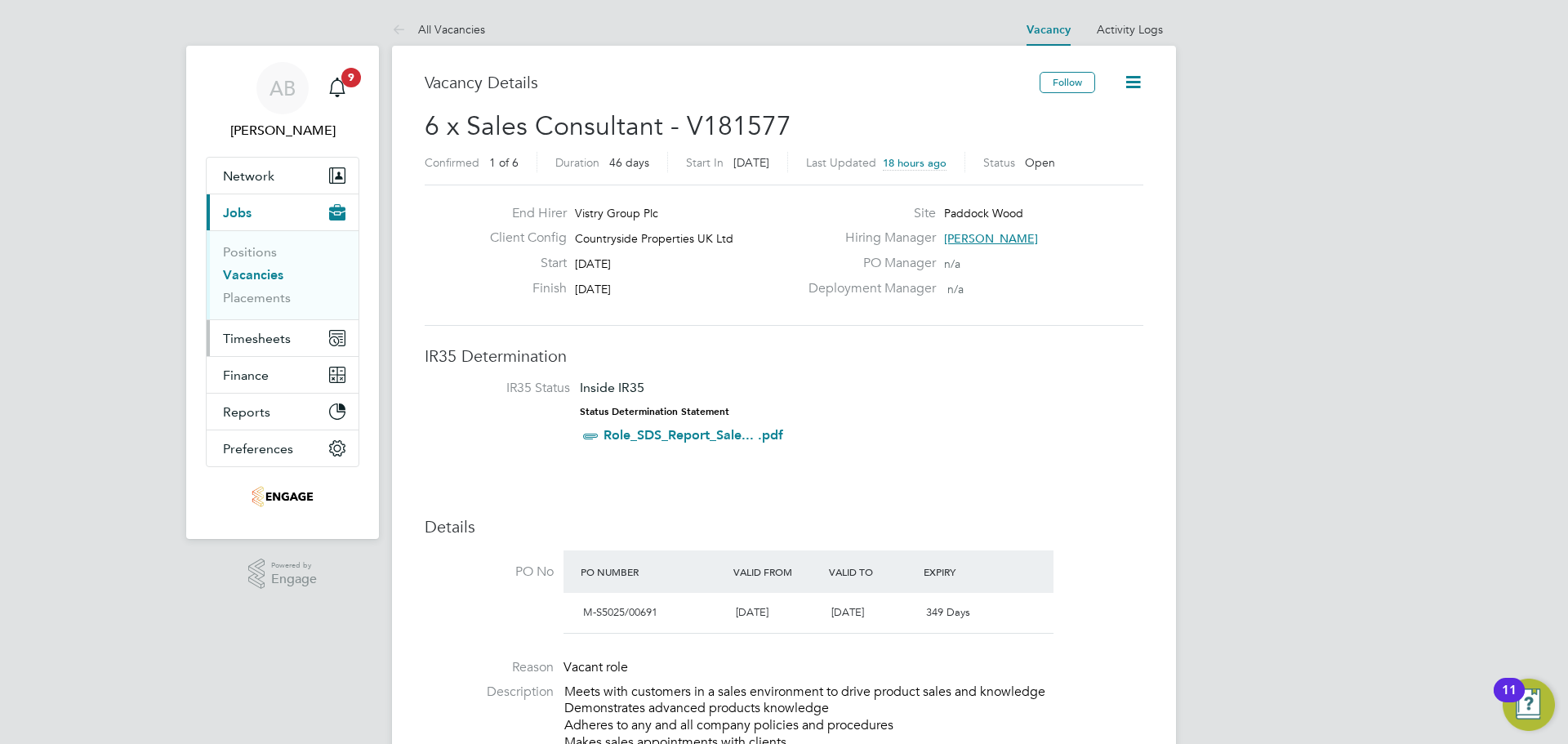
click at [259, 335] on span "Timesheets" at bounding box center [257, 337] width 68 height 15
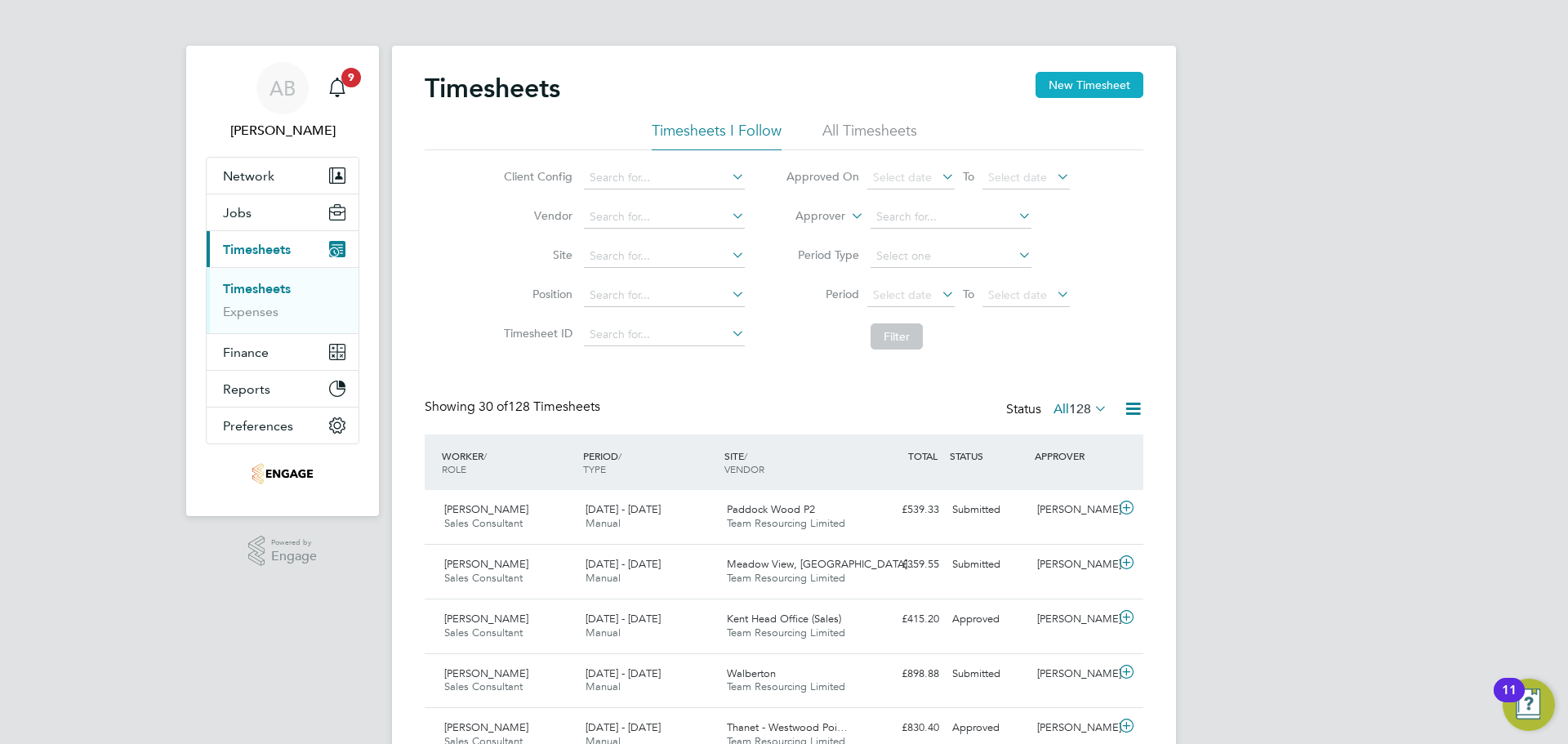
click at [1091, 82] on button "New Timesheet" at bounding box center [1090, 85] width 108 height 26
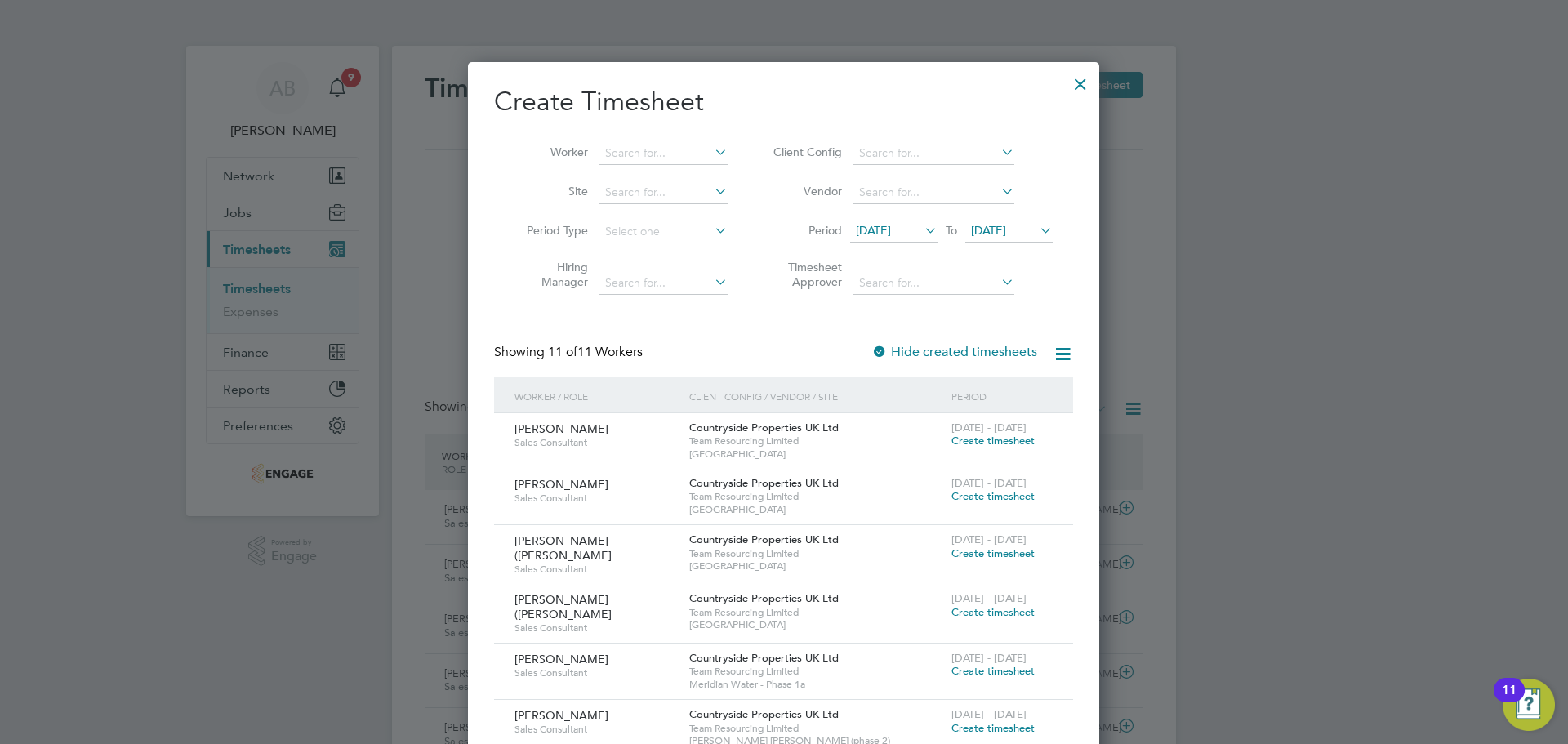
click at [908, 221] on span "[DATE]" at bounding box center [894, 231] width 87 height 22
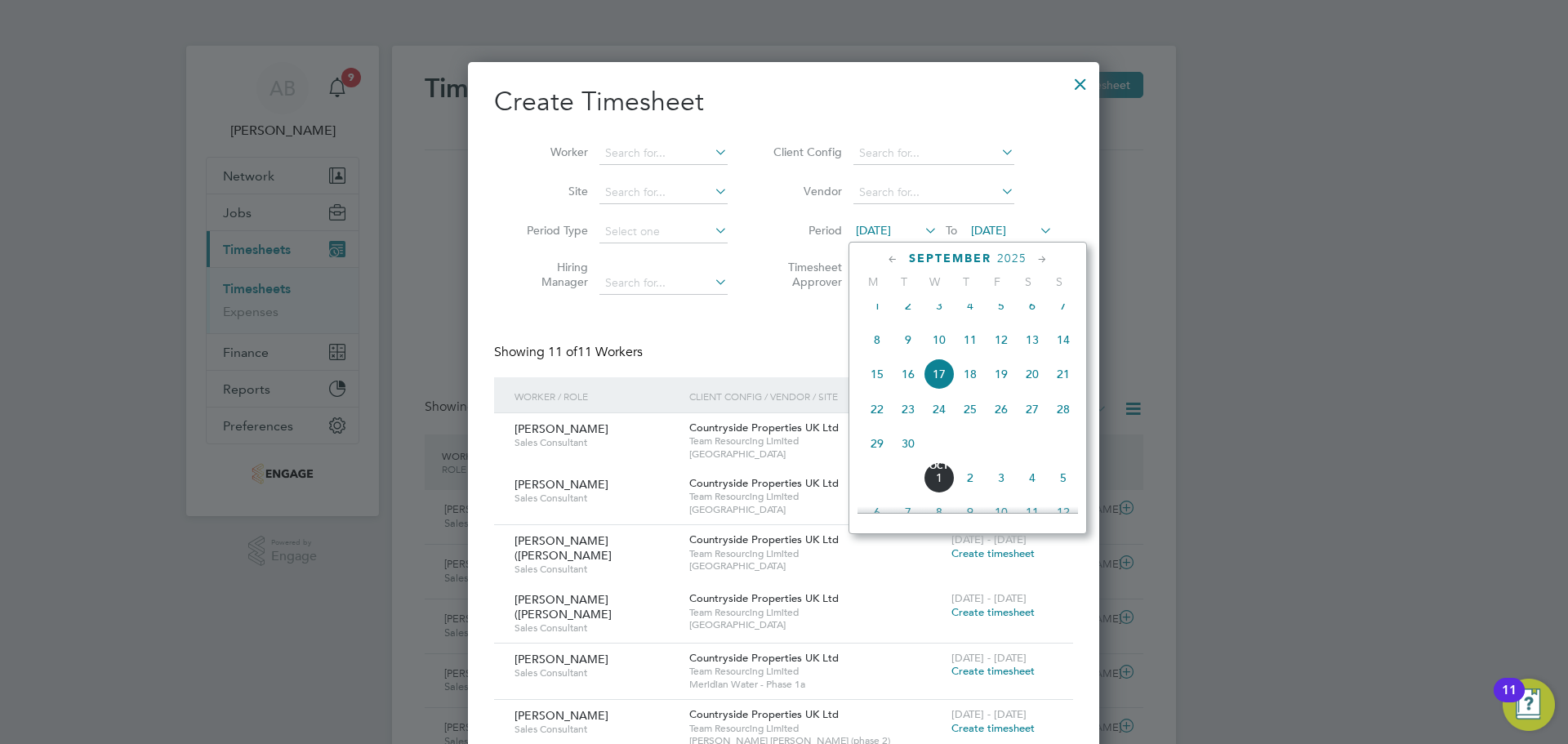
click at [876, 416] on span "22" at bounding box center [877, 408] width 31 height 31
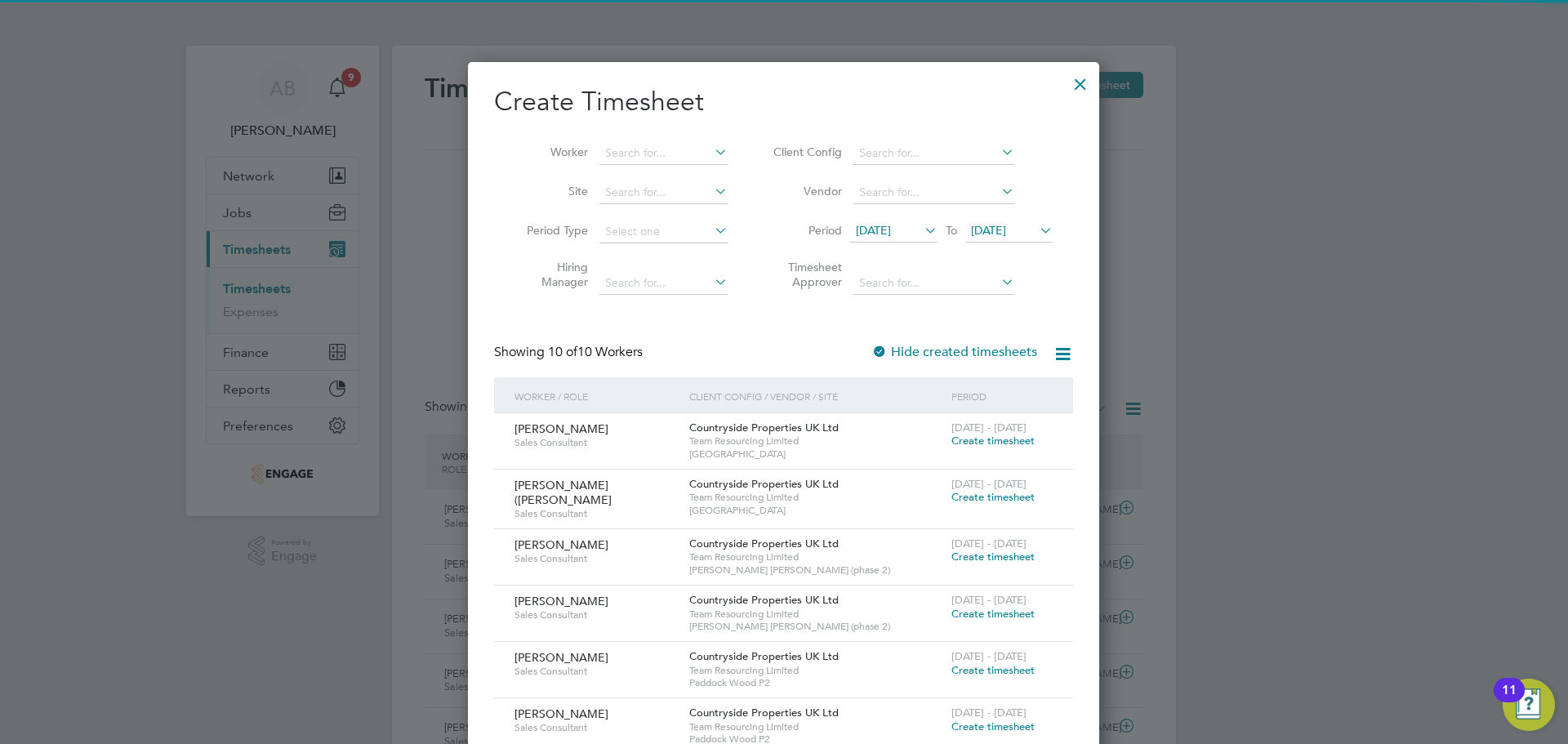
click at [1036, 229] on icon at bounding box center [1036, 229] width 0 height 22
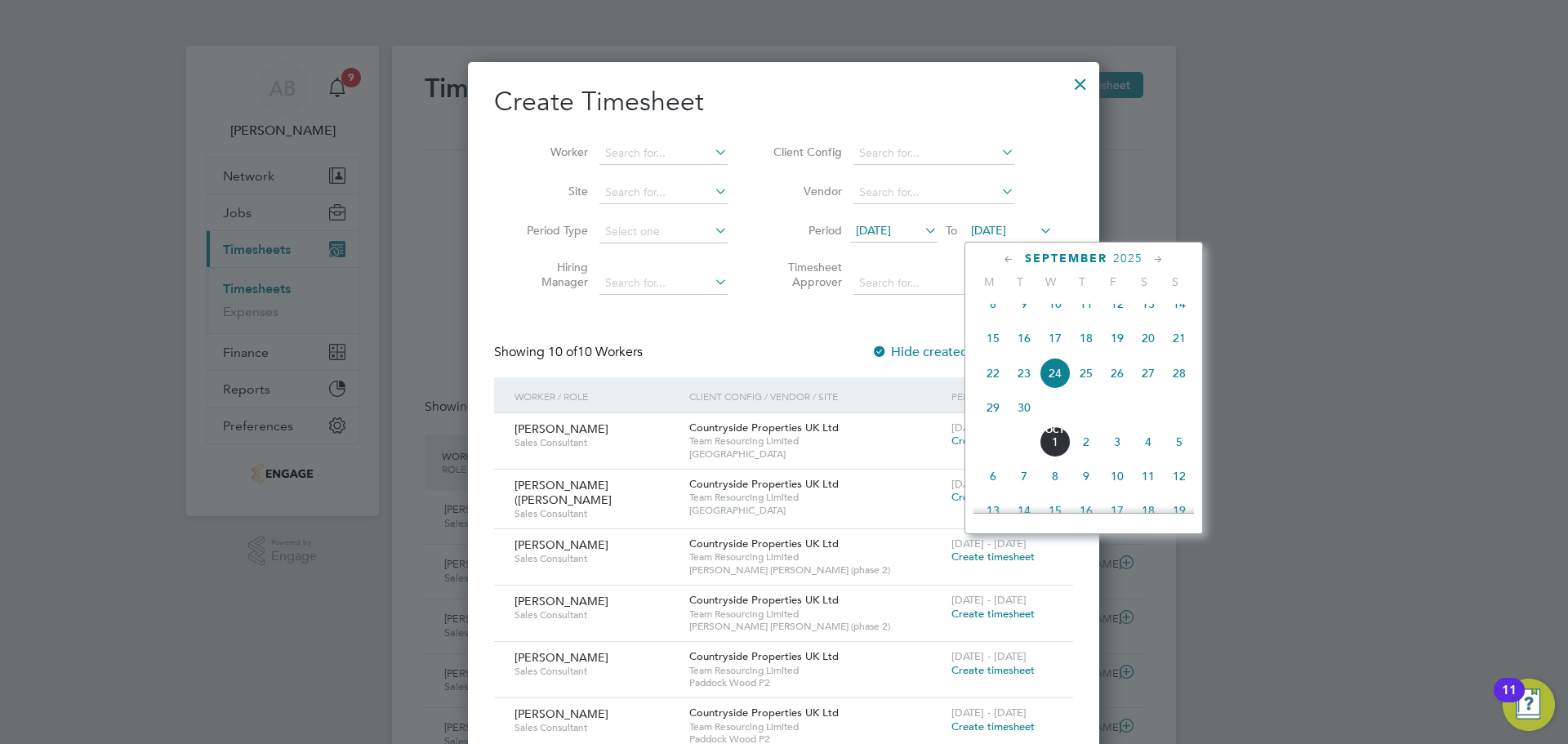
click at [991, 412] on span "29" at bounding box center [993, 408] width 31 height 31
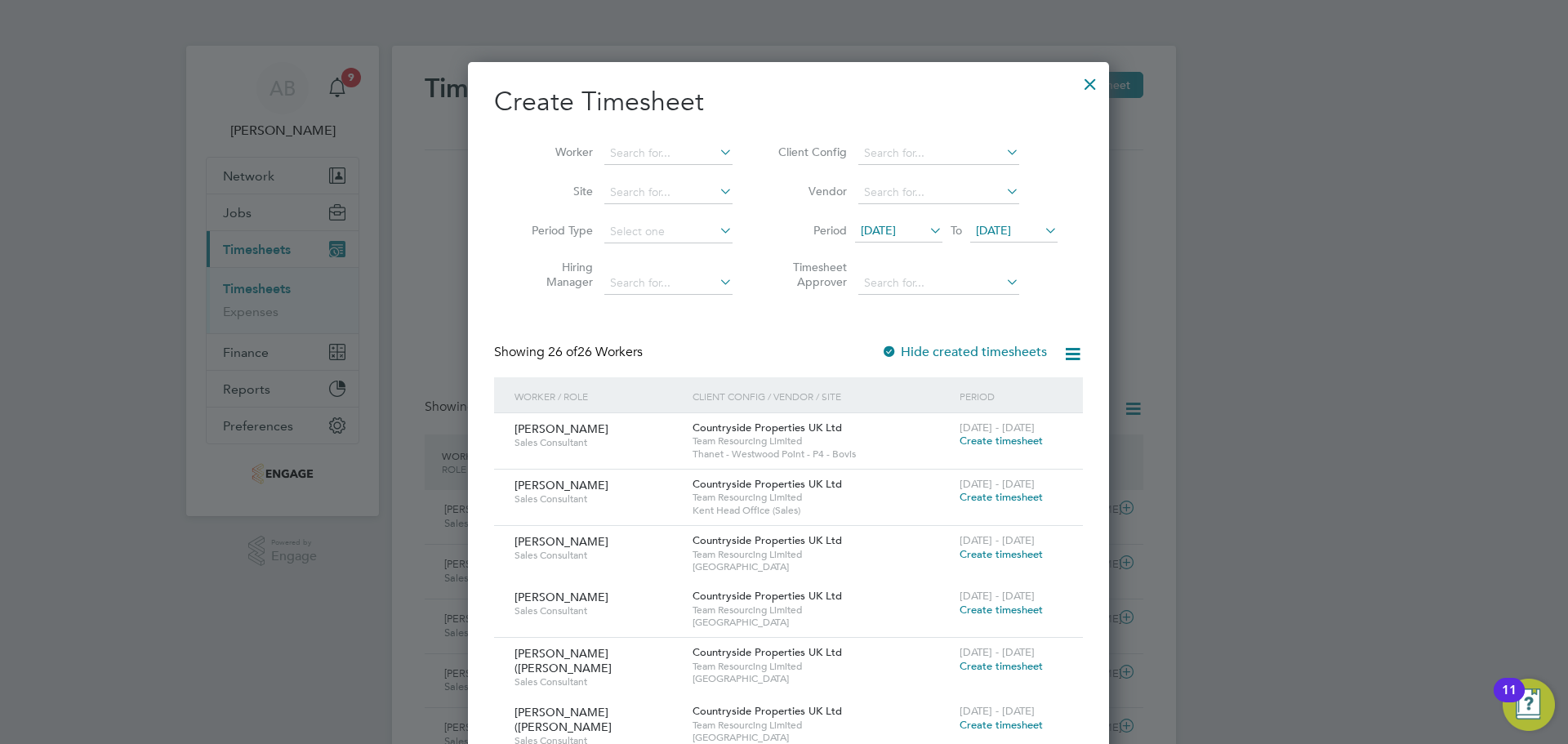
click at [1010, 226] on span "[DATE]" at bounding box center [993, 230] width 35 height 14
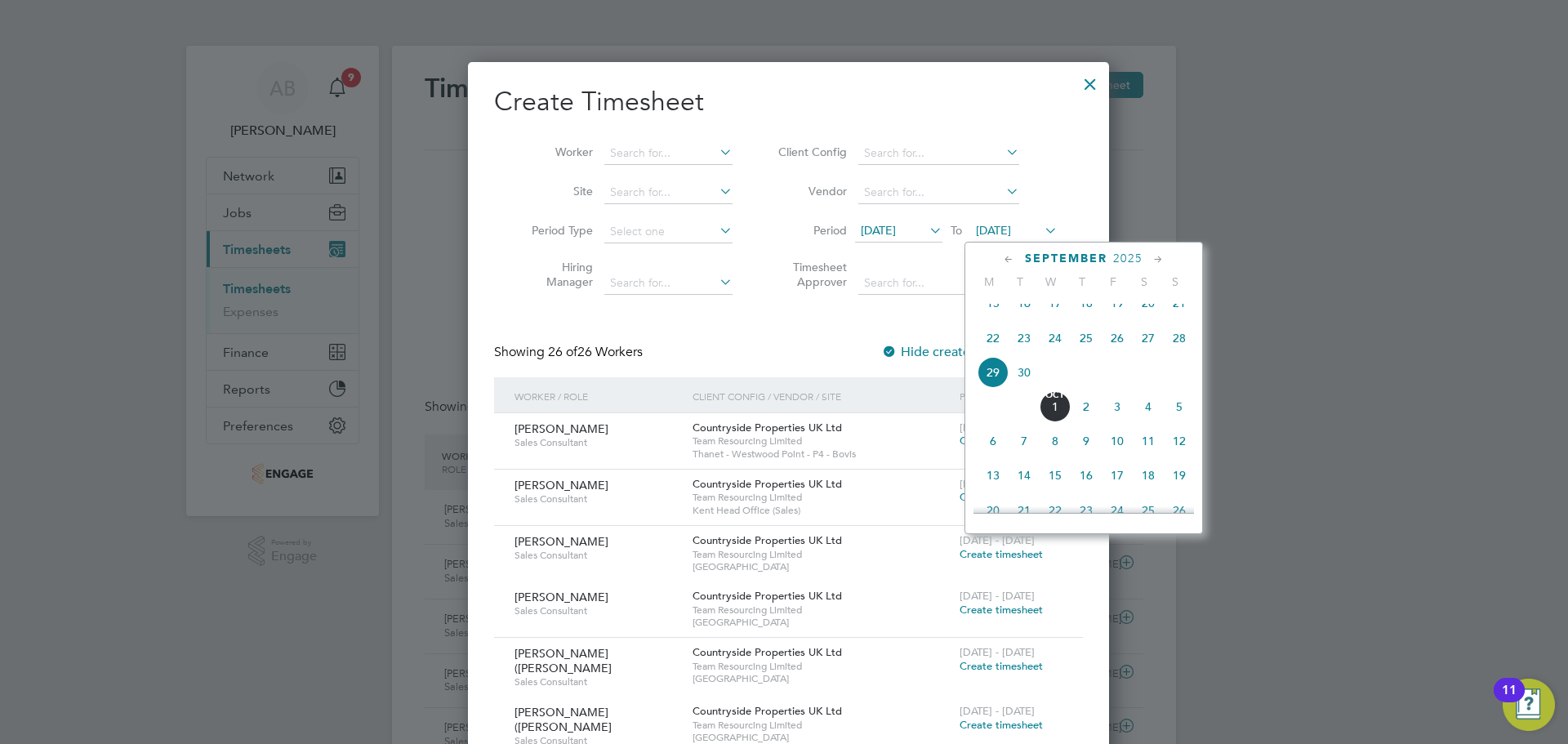
click at [1180, 354] on span "28" at bounding box center [1179, 337] width 31 height 31
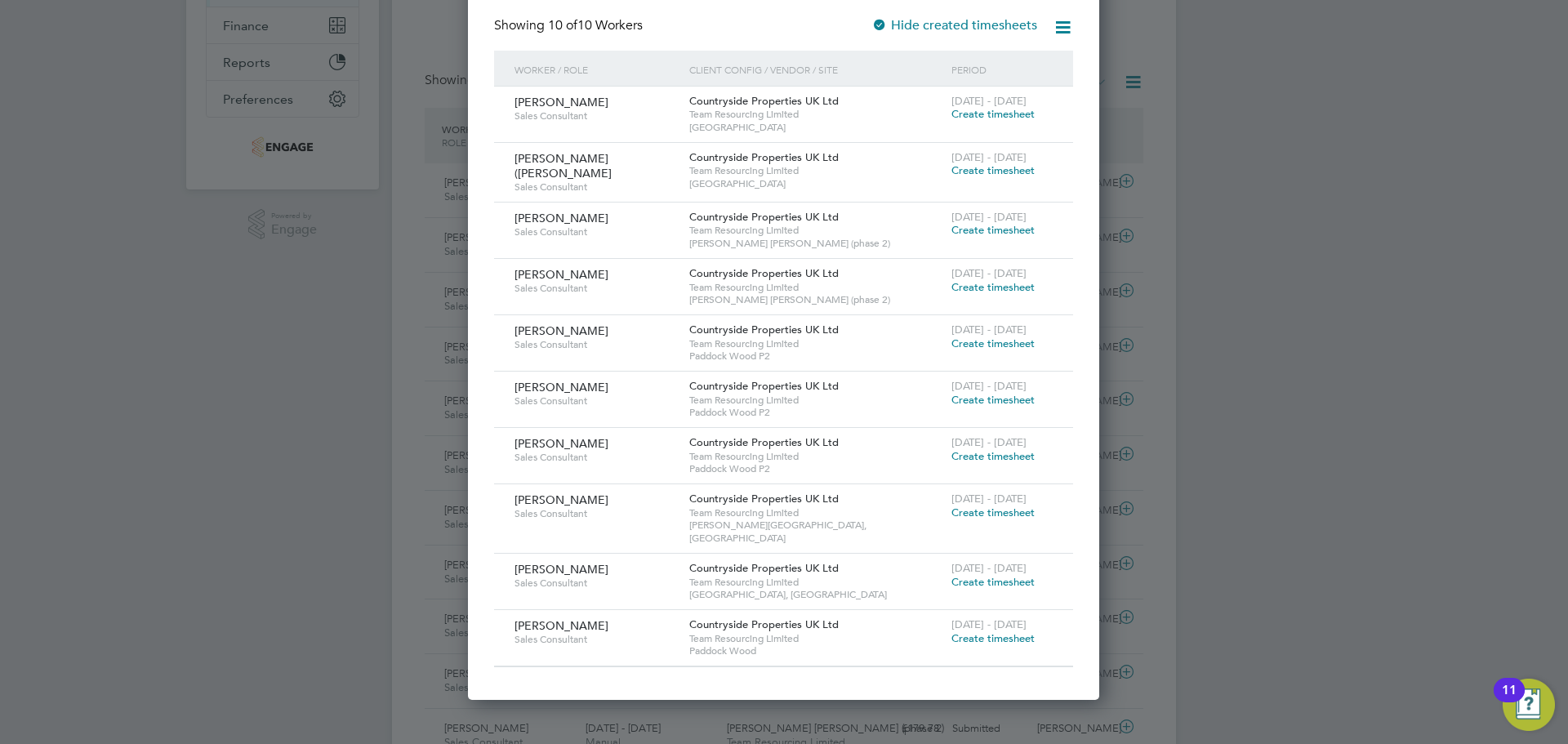
click at [1005, 631] on span "Create timesheet" at bounding box center [993, 637] width 84 height 13
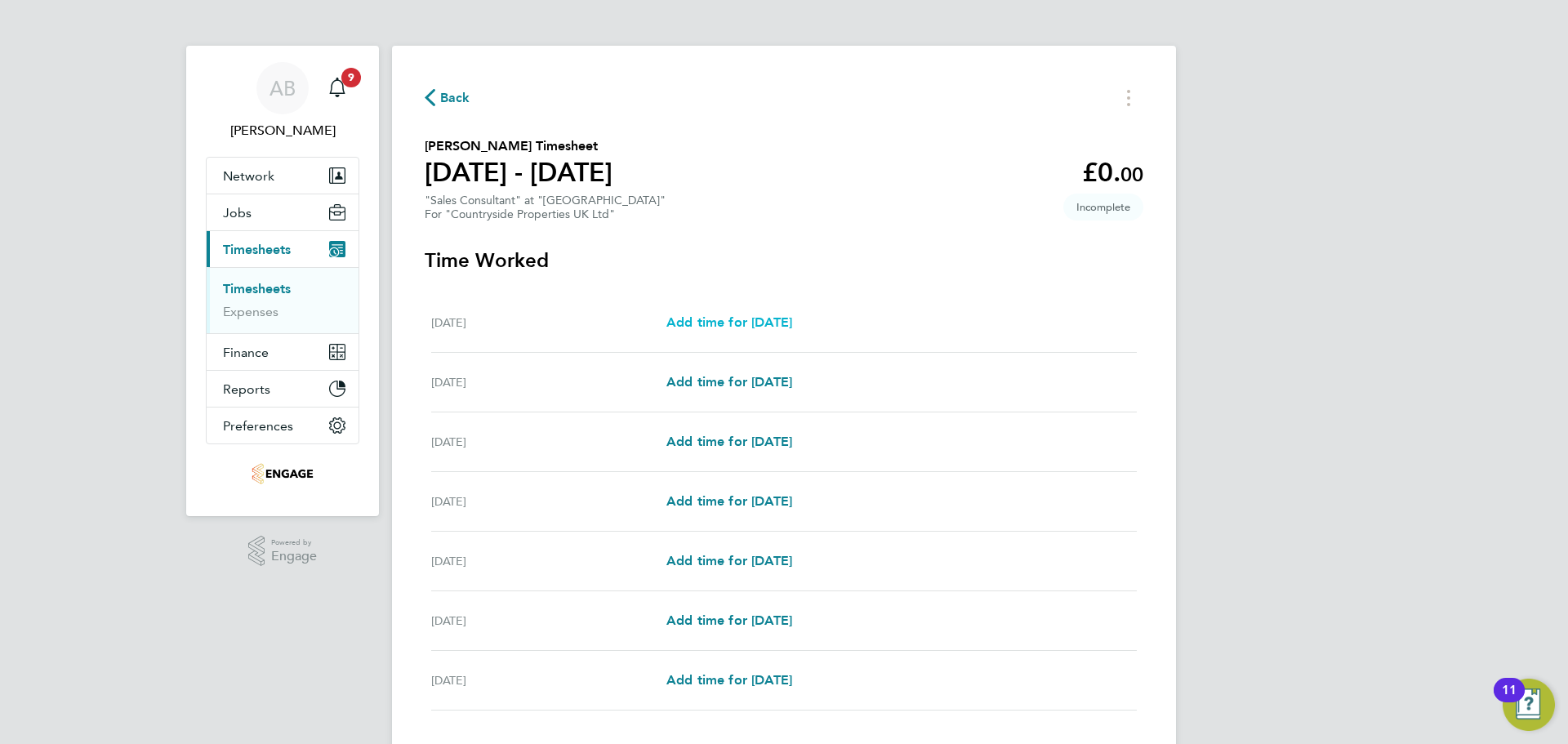
click at [740, 325] on span "Add time for [DATE]" at bounding box center [729, 321] width 126 height 15
select select "30"
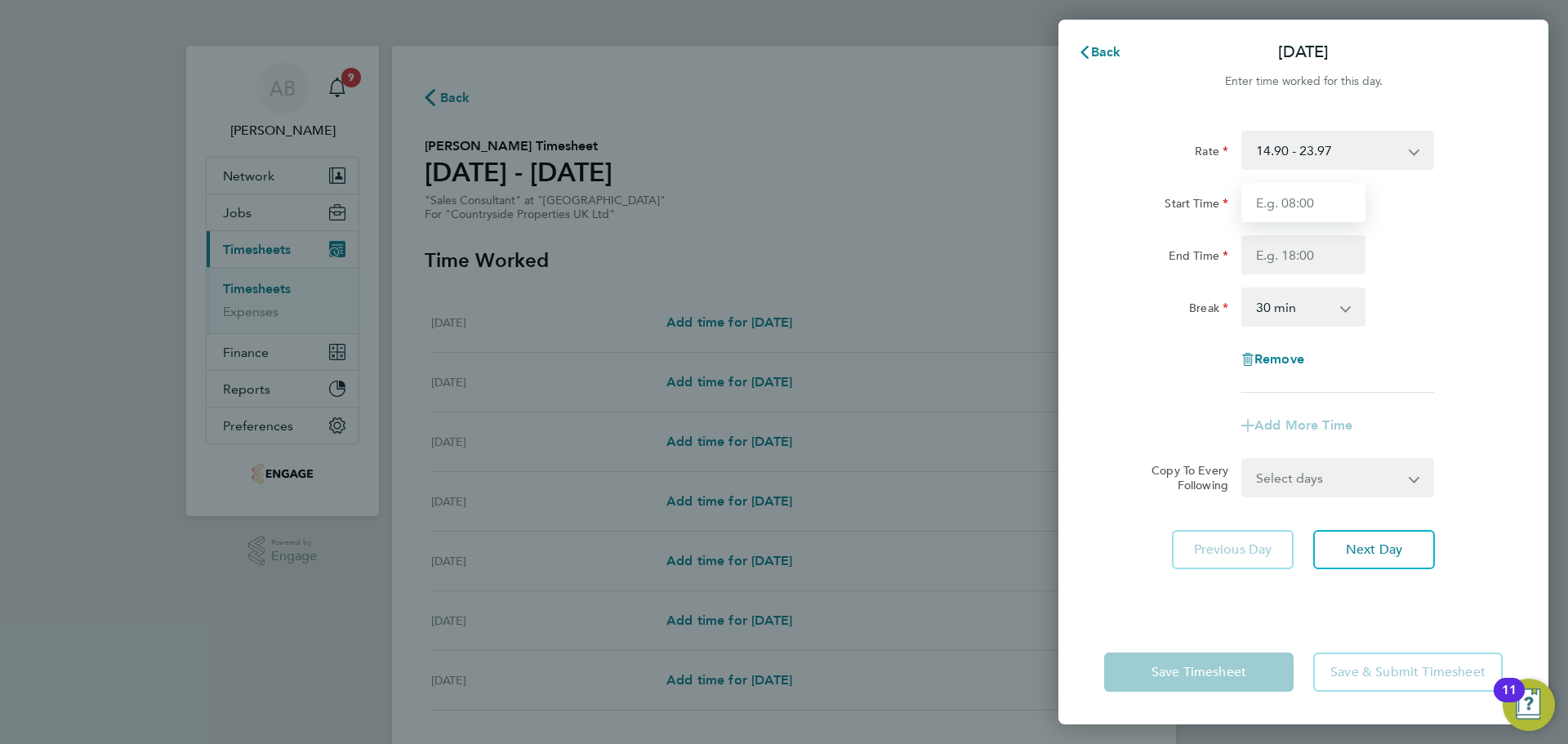
click at [1289, 200] on input "Start Time" at bounding box center [1303, 202] width 124 height 40
type input "09:30"
click at [1301, 255] on input "End Time" at bounding box center [1303, 255] width 124 height 40
type input "17:00"
click at [1302, 300] on select "0 min 15 min 30 min 45 min 60 min 75 min 90 min" at bounding box center [1293, 307] width 102 height 36
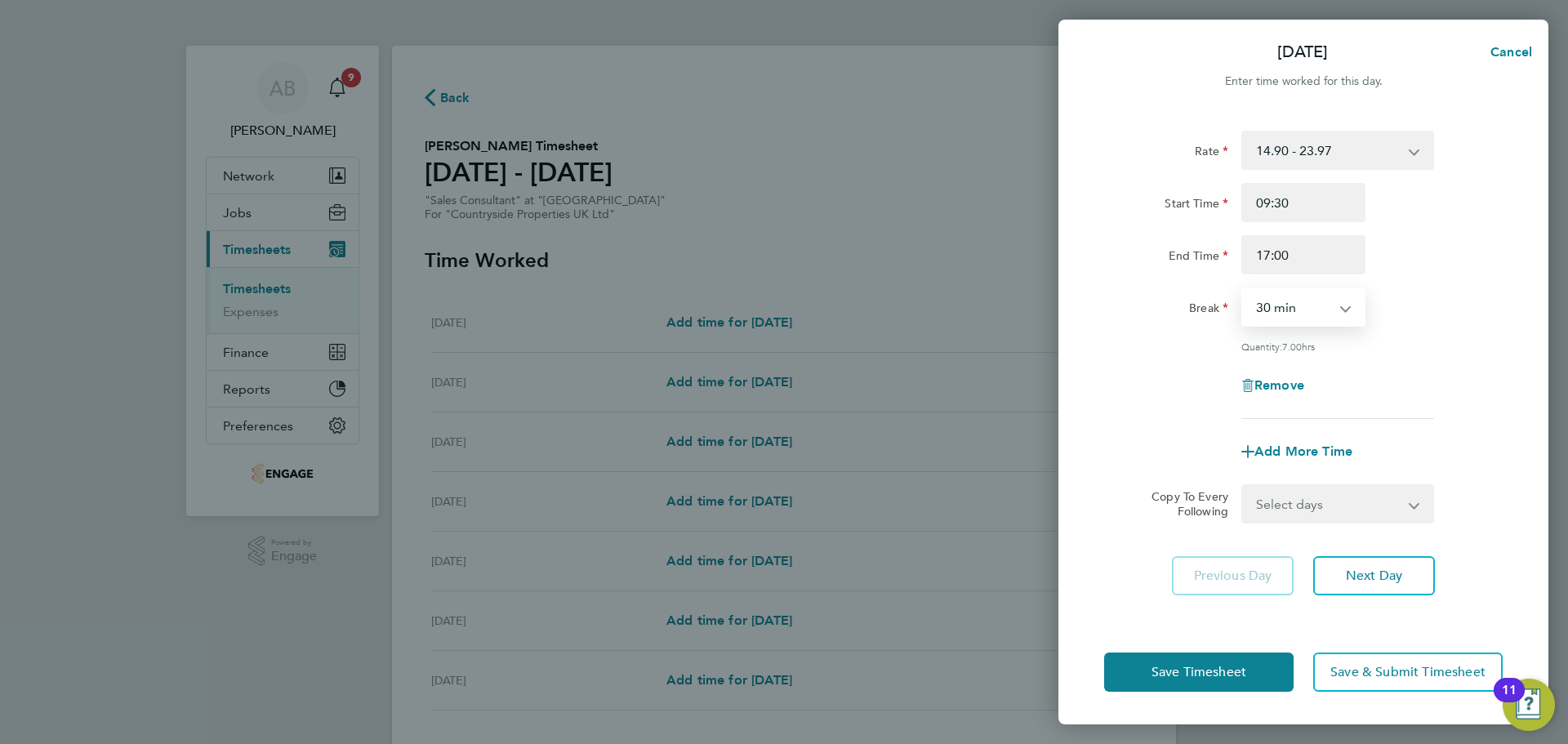
select select "0"
click at [1243, 289] on select "0 min 15 min 30 min 45 min 60 min 75 min 90 min" at bounding box center [1293, 307] width 102 height 36
click at [1255, 672] on button "Save Timesheet" at bounding box center [1199, 672] width 190 height 40
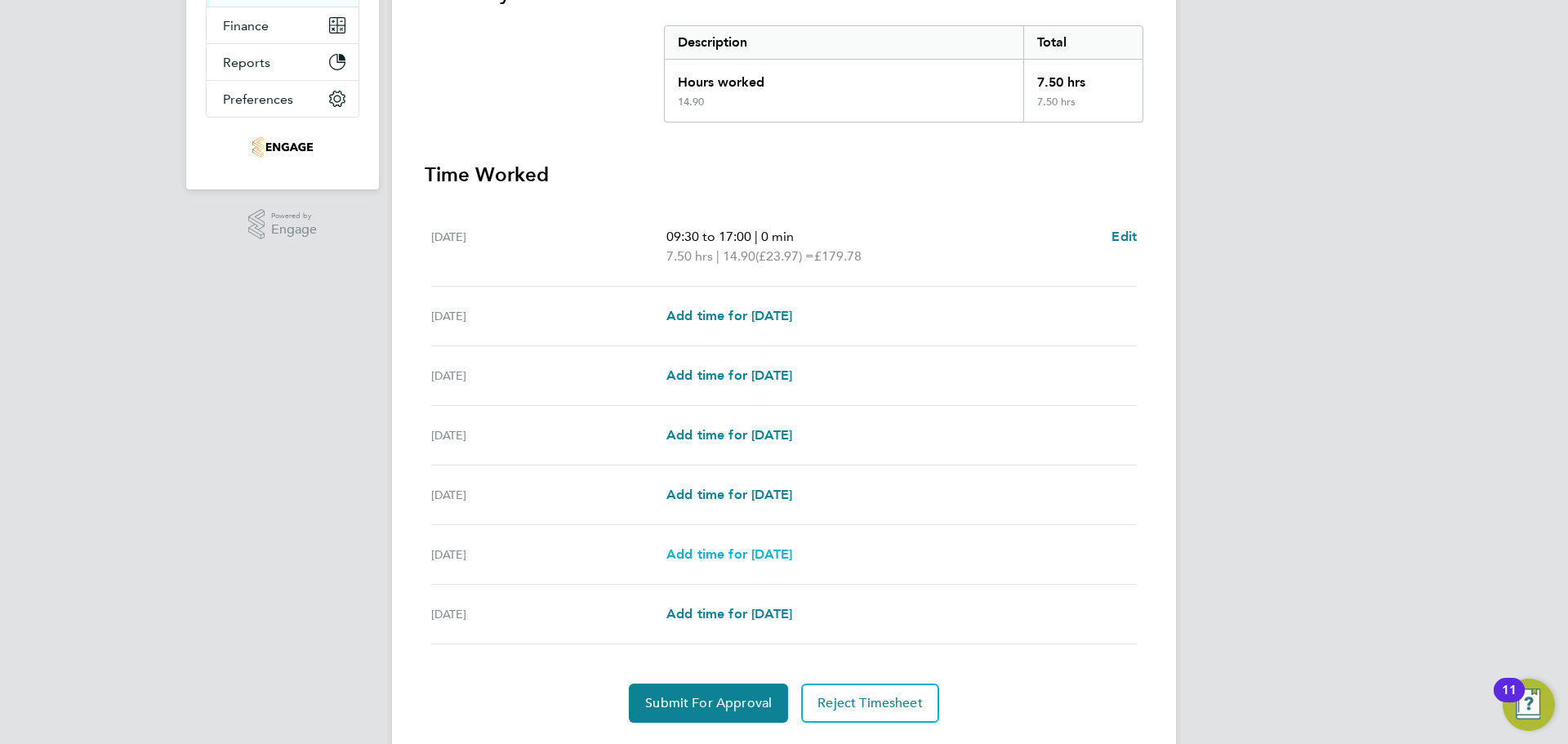
click at [743, 552] on span "Add time for [DATE]" at bounding box center [729, 553] width 126 height 15
select select "30"
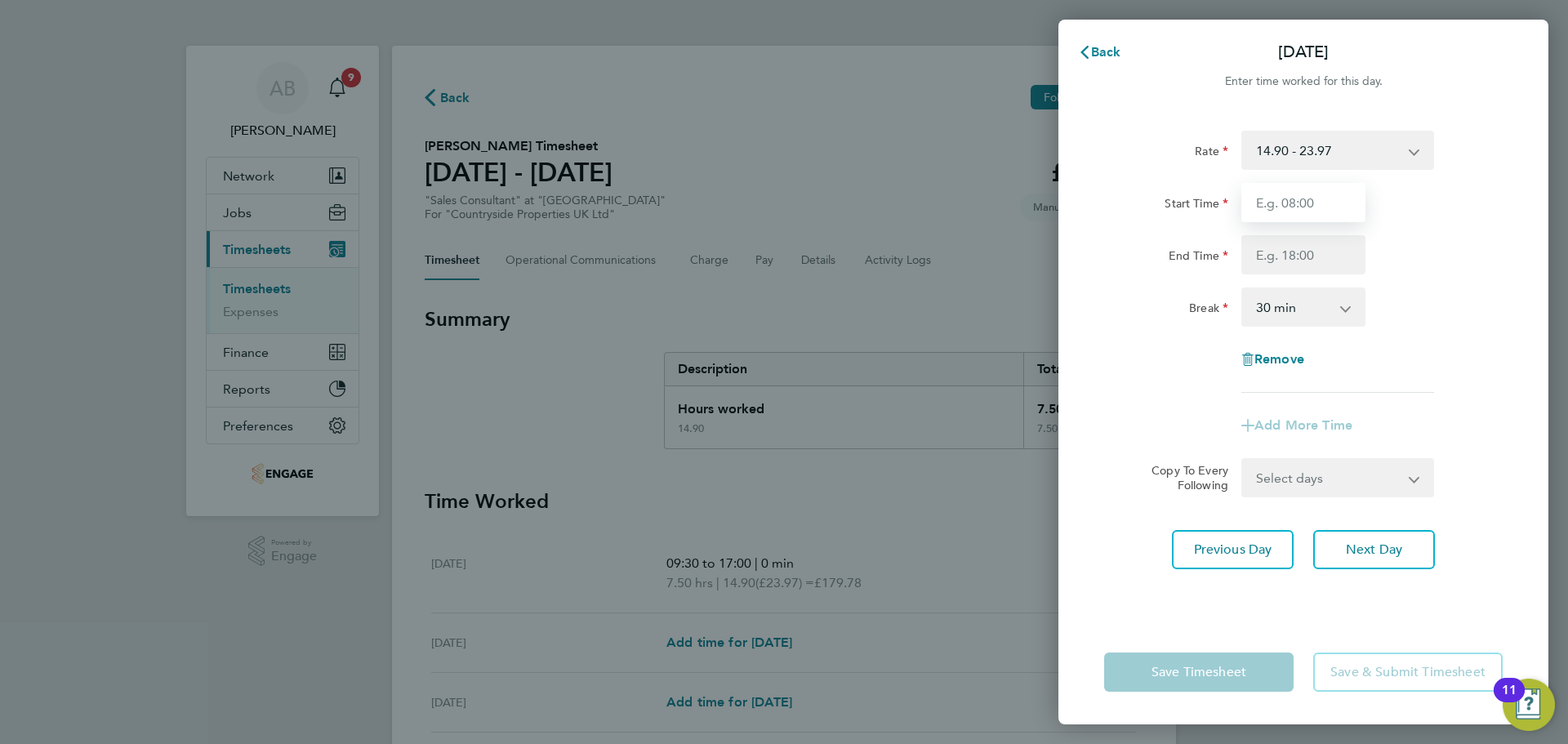
click at [1311, 206] on input "Start Time" at bounding box center [1303, 202] width 124 height 40
type input "09:30"
drag, startPoint x: 1311, startPoint y: 221, endPoint x: 1299, endPoint y: 251, distance: 32.3
click at [1299, 251] on input "End Time" at bounding box center [1303, 255] width 124 height 40
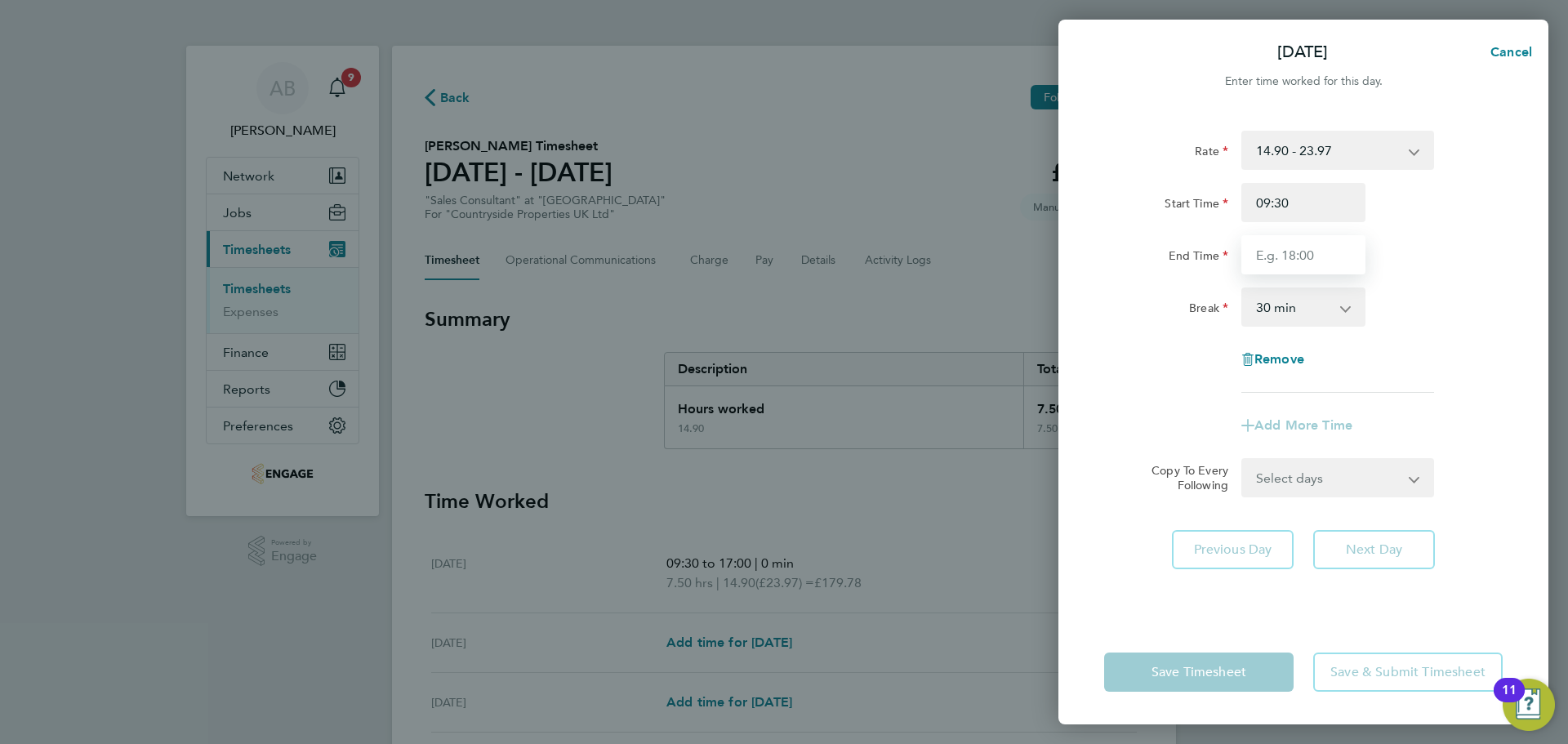
type input "17:00"
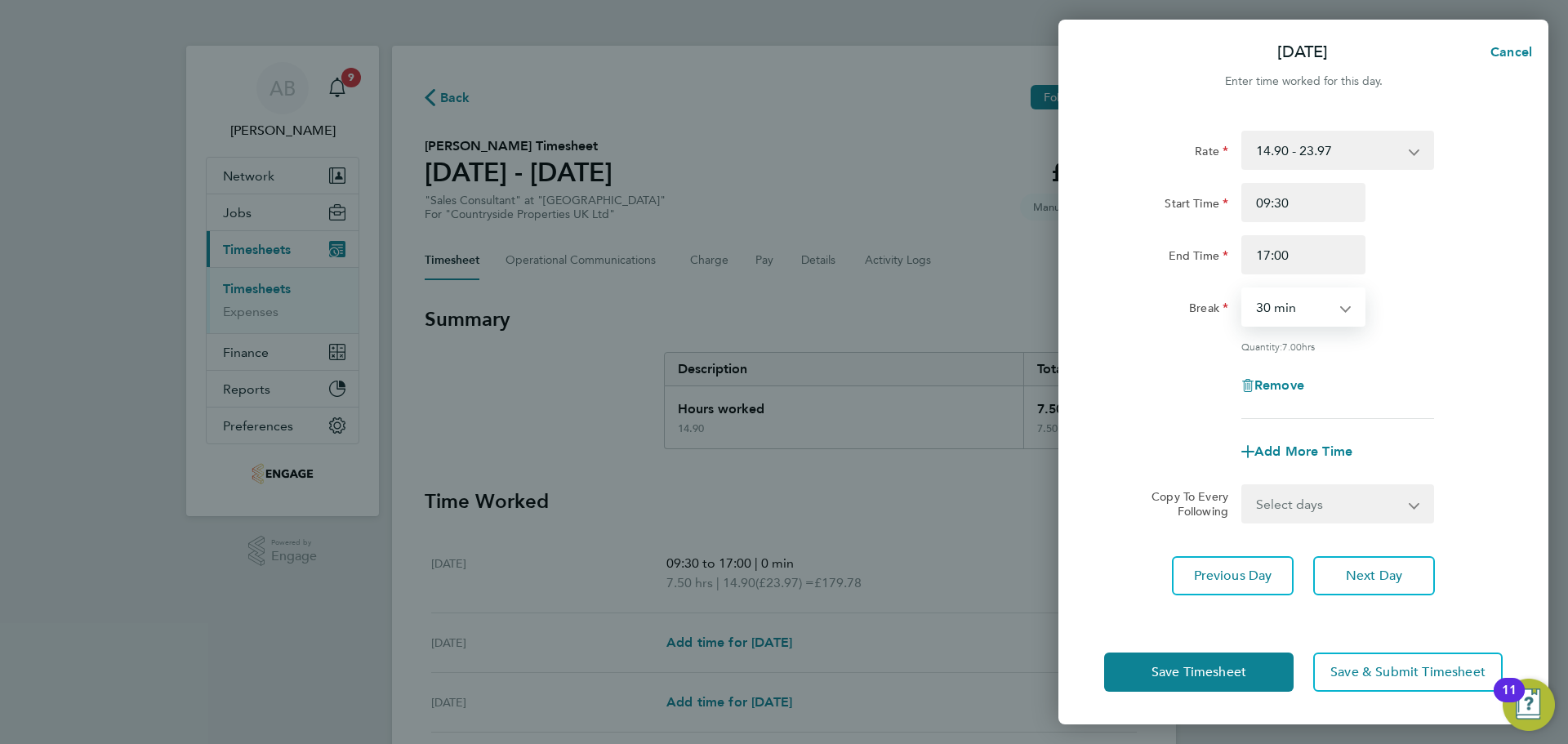
click at [1316, 300] on select "0 min 15 min 30 min 45 min 60 min 75 min 90 min" at bounding box center [1293, 307] width 102 height 36
select select "0"
click at [1243, 289] on select "0 min 15 min 30 min 45 min 60 min 75 min 90 min" at bounding box center [1293, 307] width 102 height 36
click at [1363, 598] on div "Rate 14.90 - 23.97 Start Time 09:30 End Time 17:00 Break 0 min 15 min 30 min 45…" at bounding box center [1303, 364] width 490 height 508
click at [1366, 581] on span "Next Day" at bounding box center [1374, 576] width 57 height 16
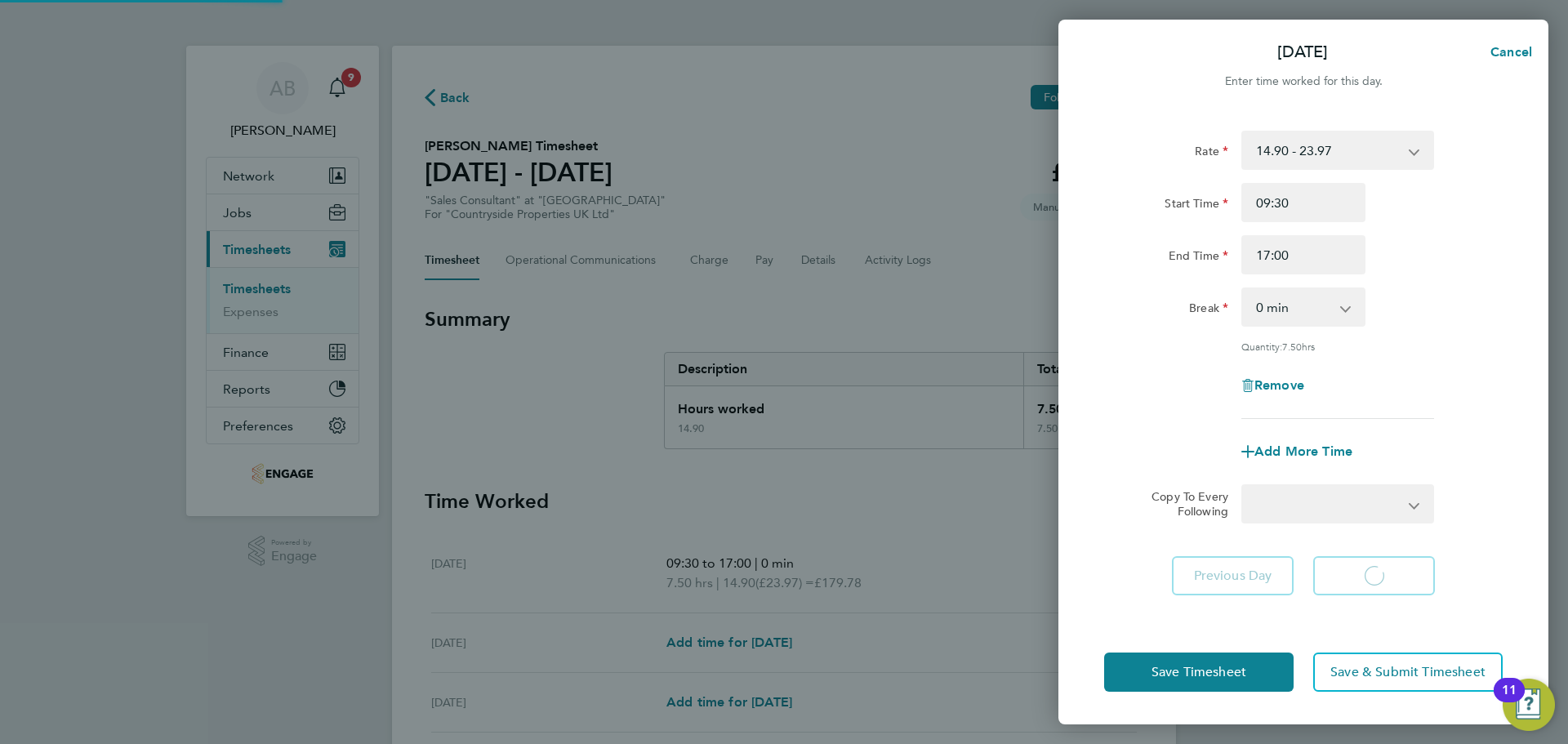
select select "30"
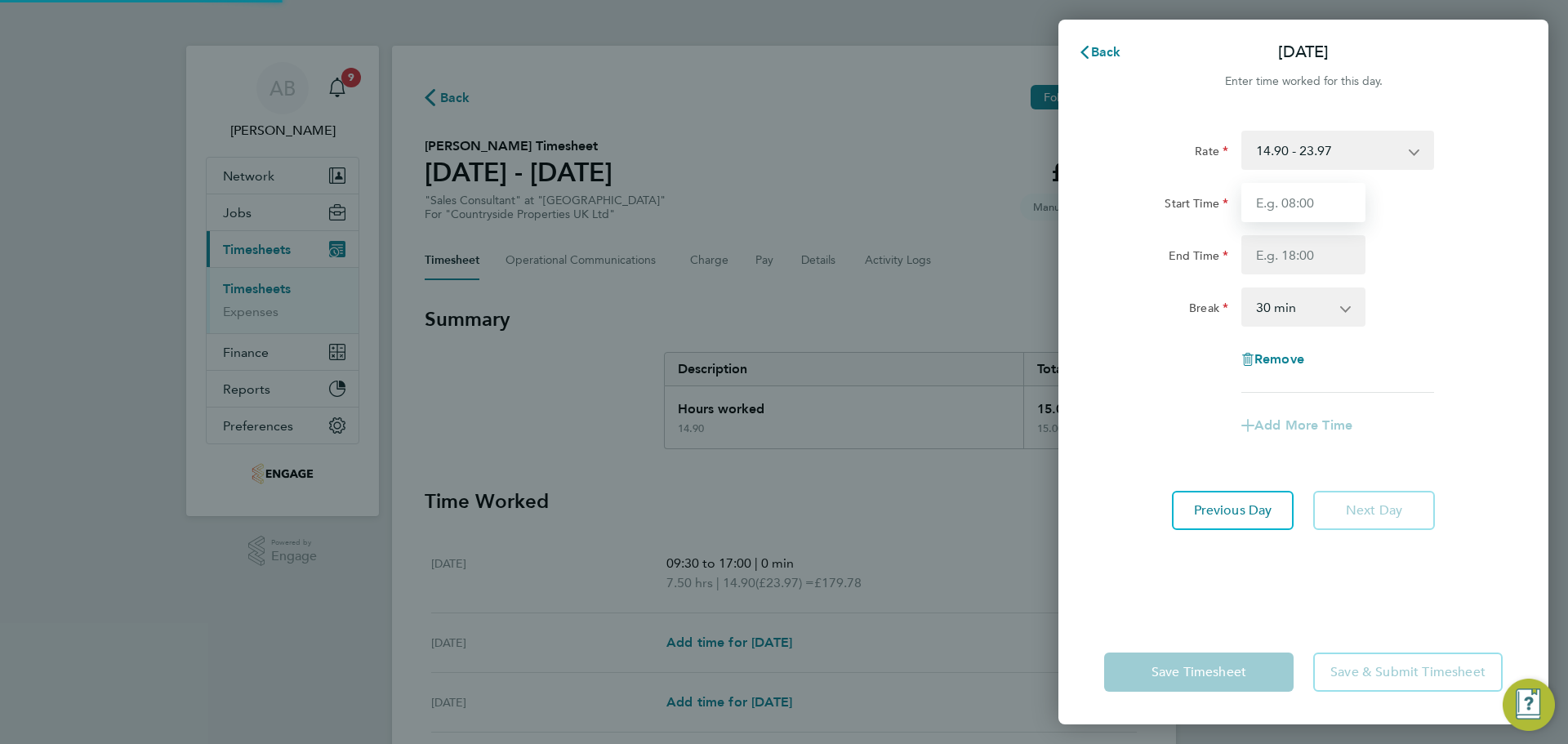
click at [1302, 200] on input "Start Time" at bounding box center [1303, 202] width 124 height 40
type input "09:30"
click at [1298, 251] on input "End Time" at bounding box center [1303, 255] width 124 height 40
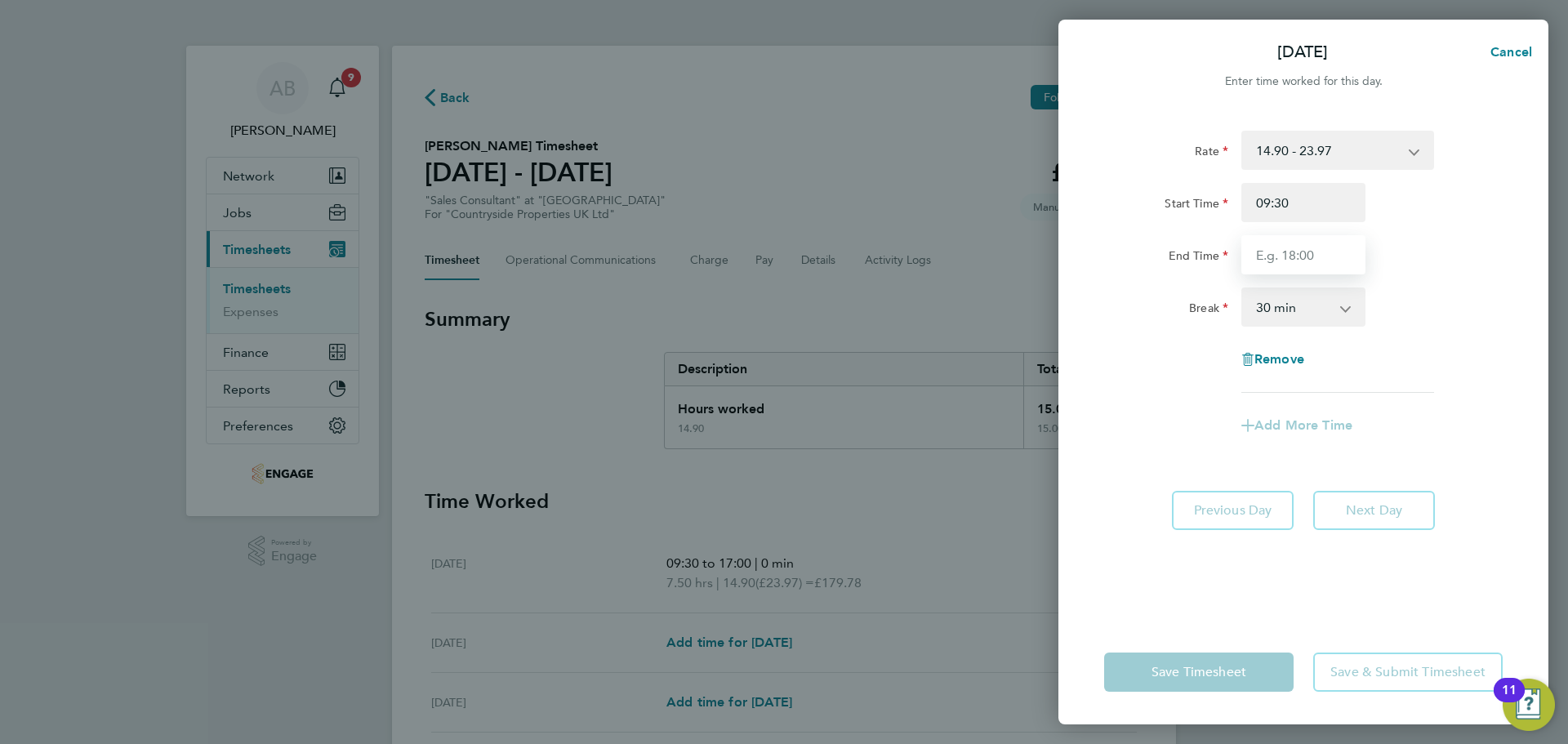
type input "17:00"
click at [1300, 313] on select "0 min 15 min 30 min 45 min 60 min 75 min 90 min" at bounding box center [1293, 307] width 102 height 36
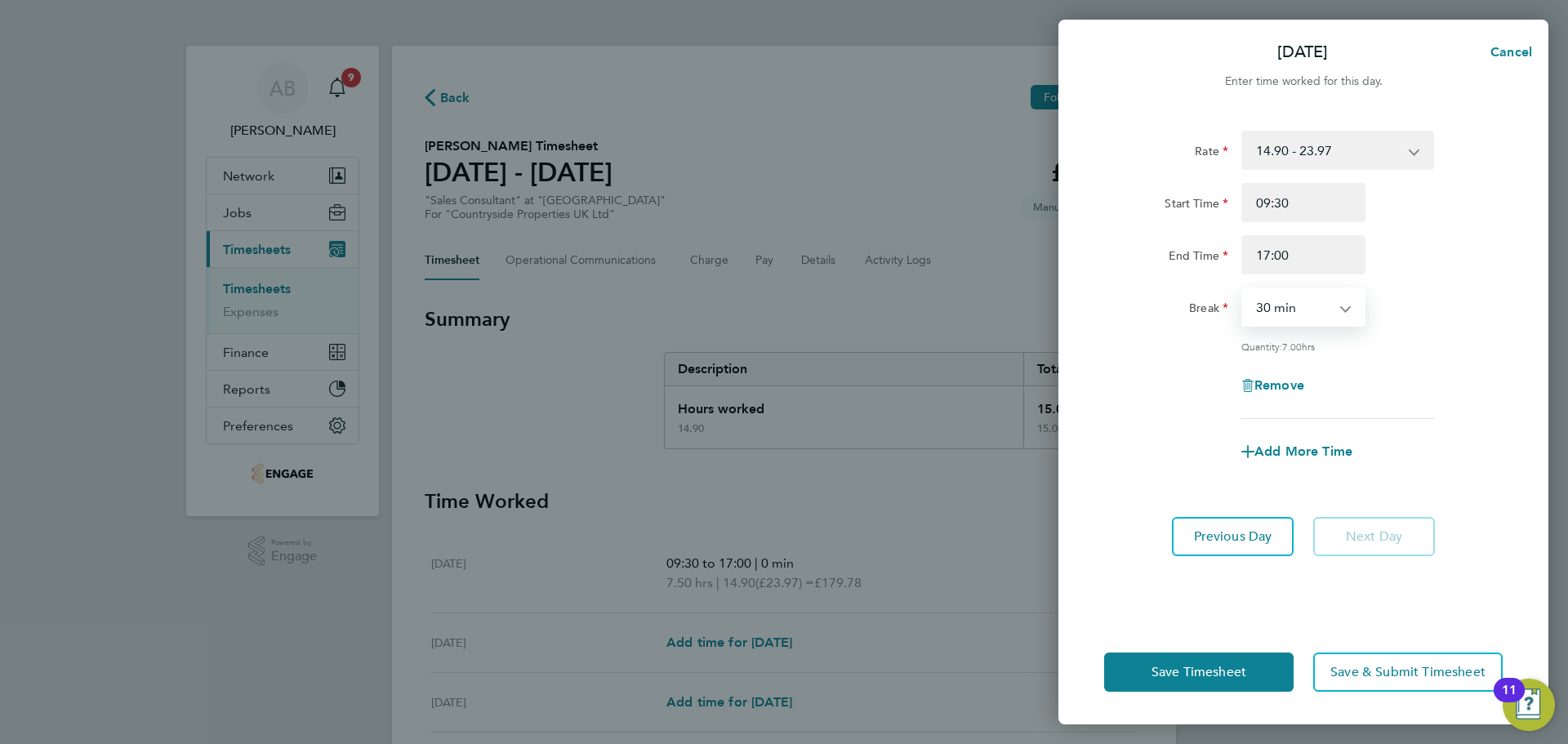
select select "0"
click at [1243, 289] on select "0 min 15 min 30 min 45 min 60 min 75 min 90 min" at bounding box center [1293, 307] width 102 height 36
click at [1219, 670] on span "Save Timesheet" at bounding box center [1198, 672] width 95 height 16
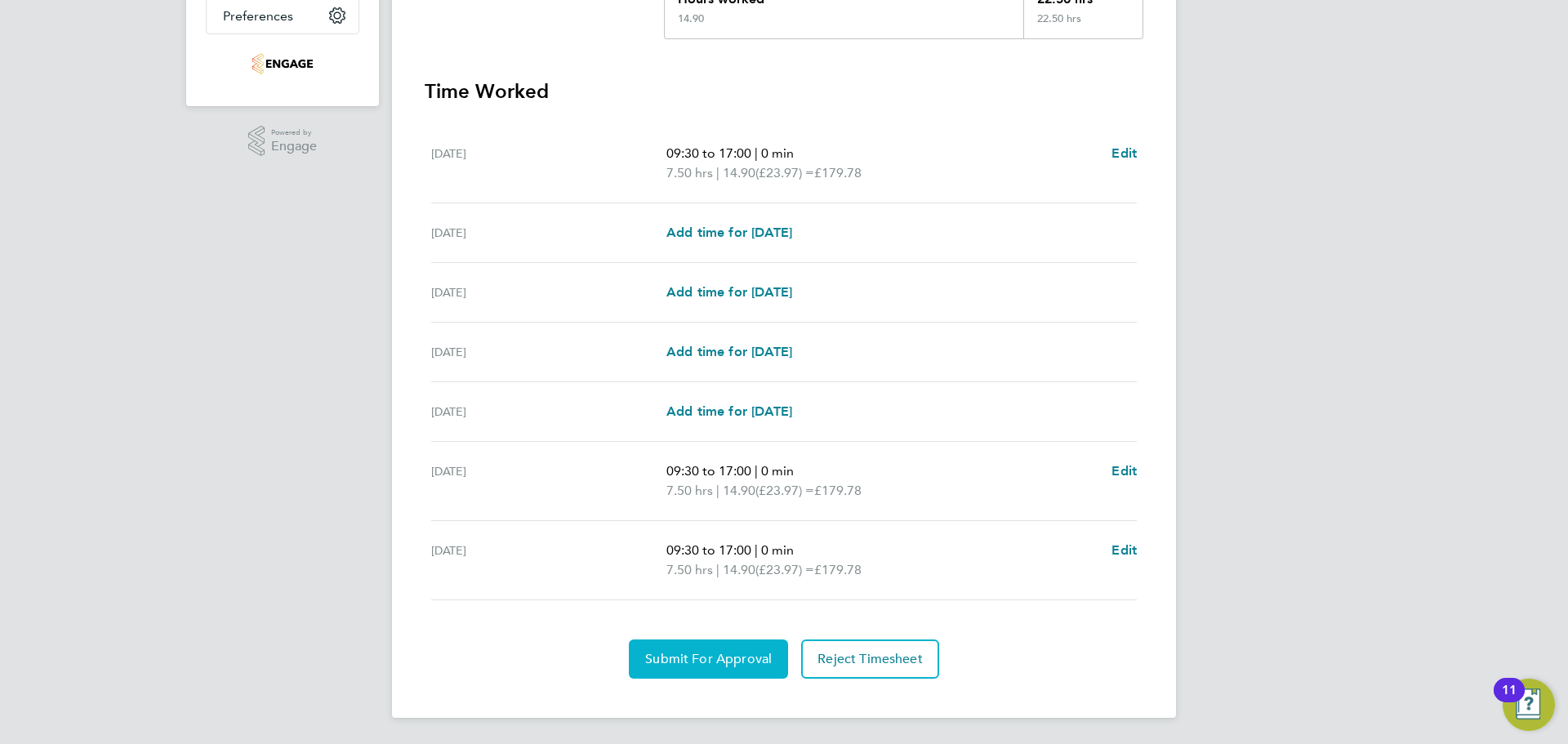
click at [732, 667] on button "Submit For Approval" at bounding box center [708, 659] width 159 height 40
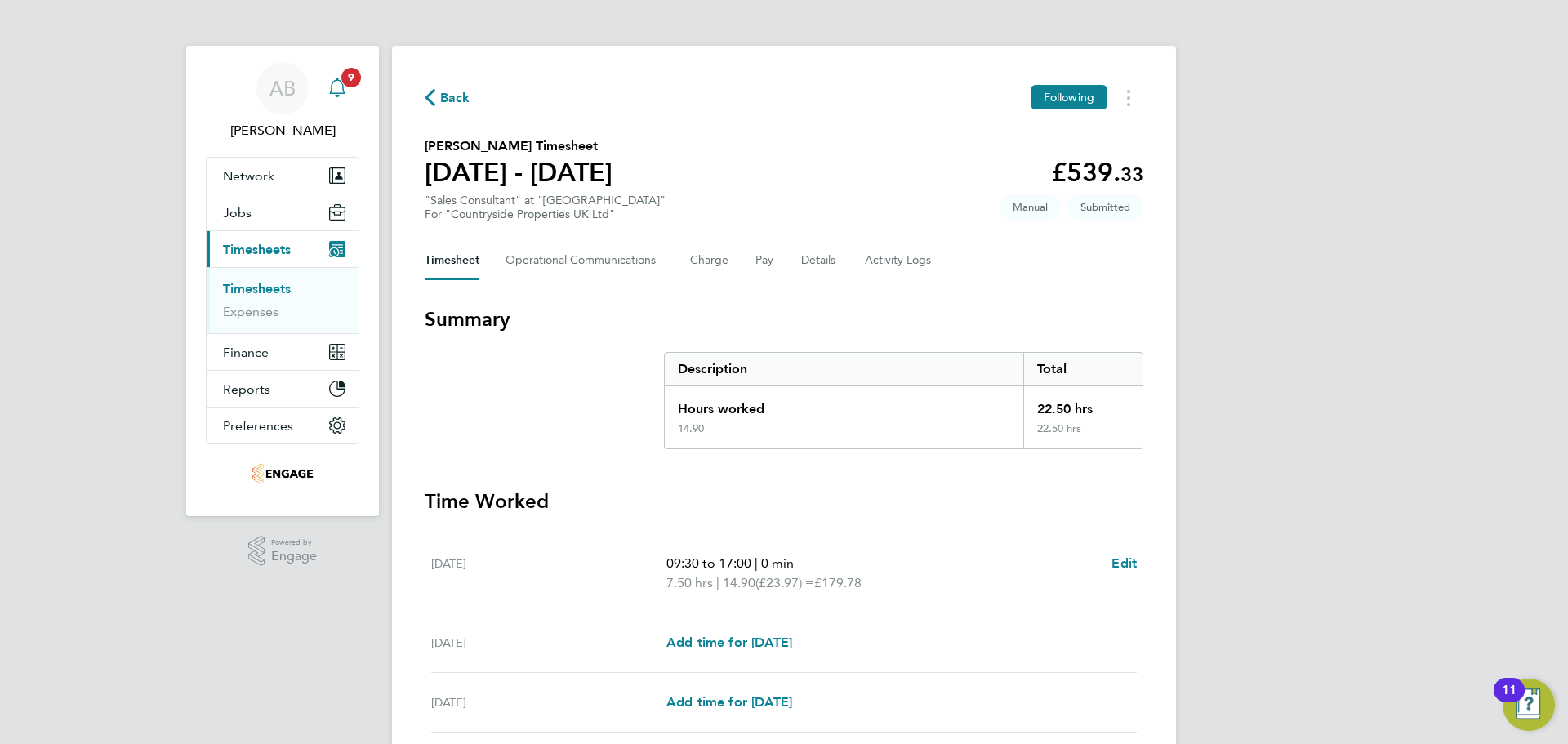
click at [347, 83] on span "9" at bounding box center [351, 77] width 20 height 20
